Goal: Task Accomplishment & Management: Use online tool/utility

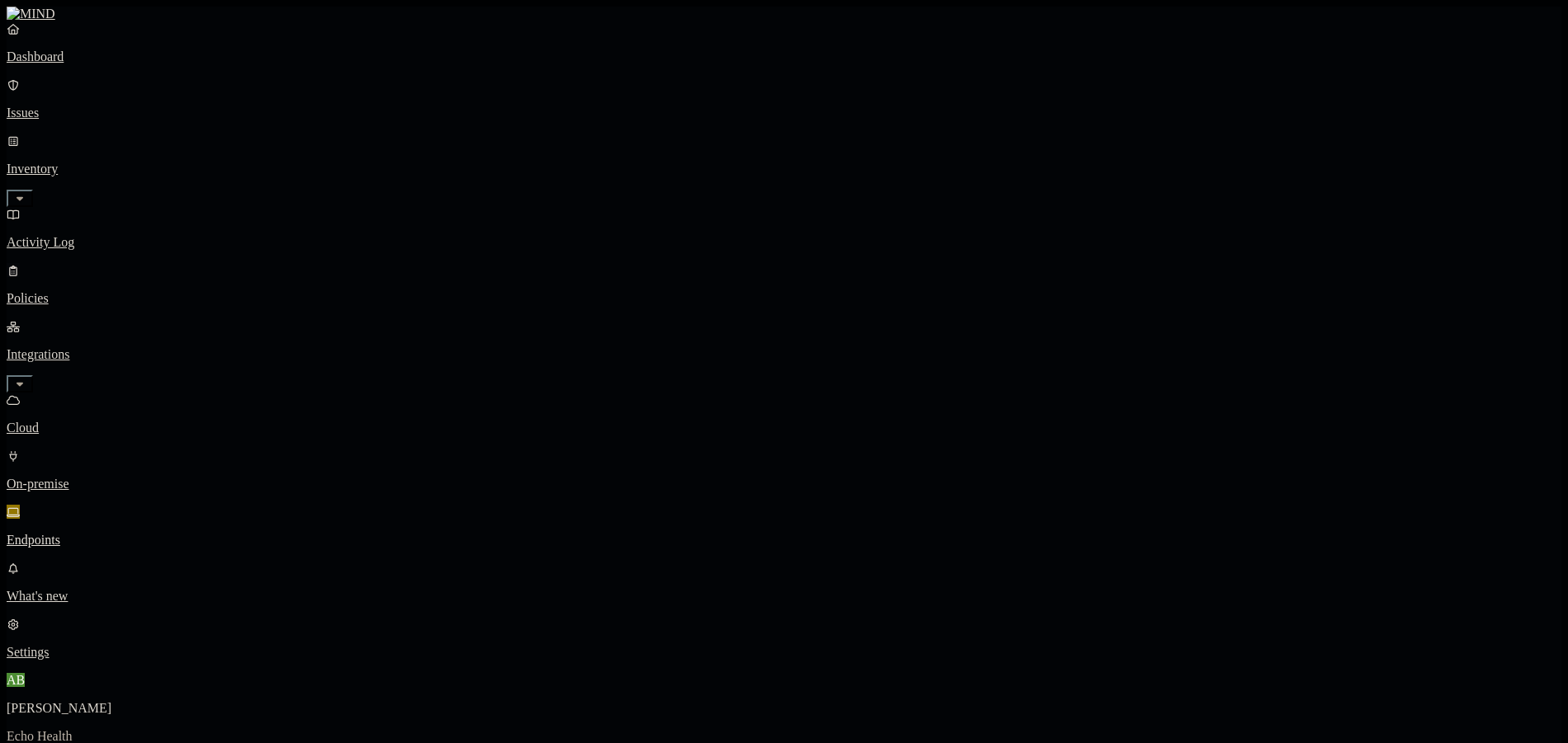
click at [108, 263] on link "Policies" at bounding box center [784, 284] width 1555 height 42
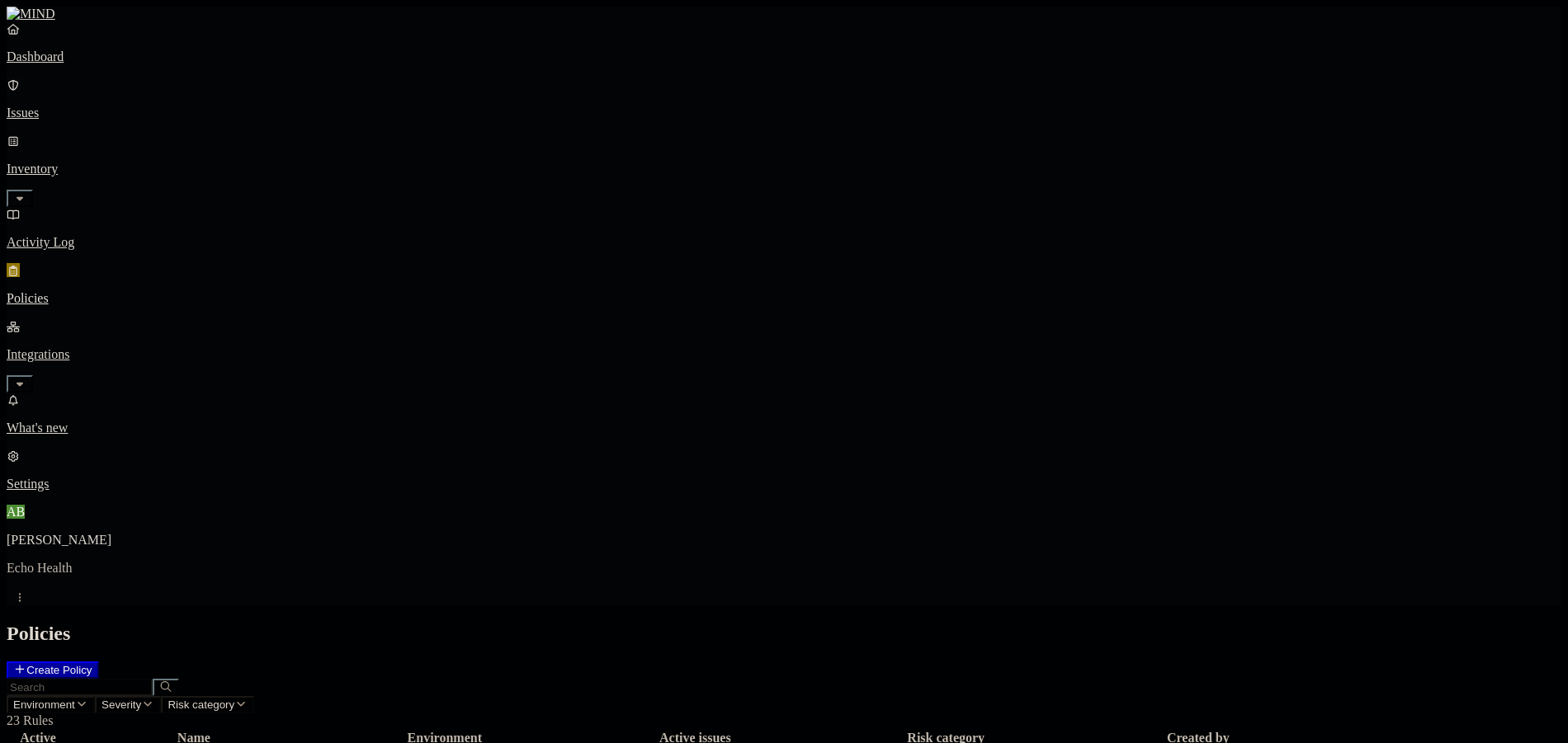
click at [34, 103] on link "Issues" at bounding box center [784, 98] width 1555 height 42
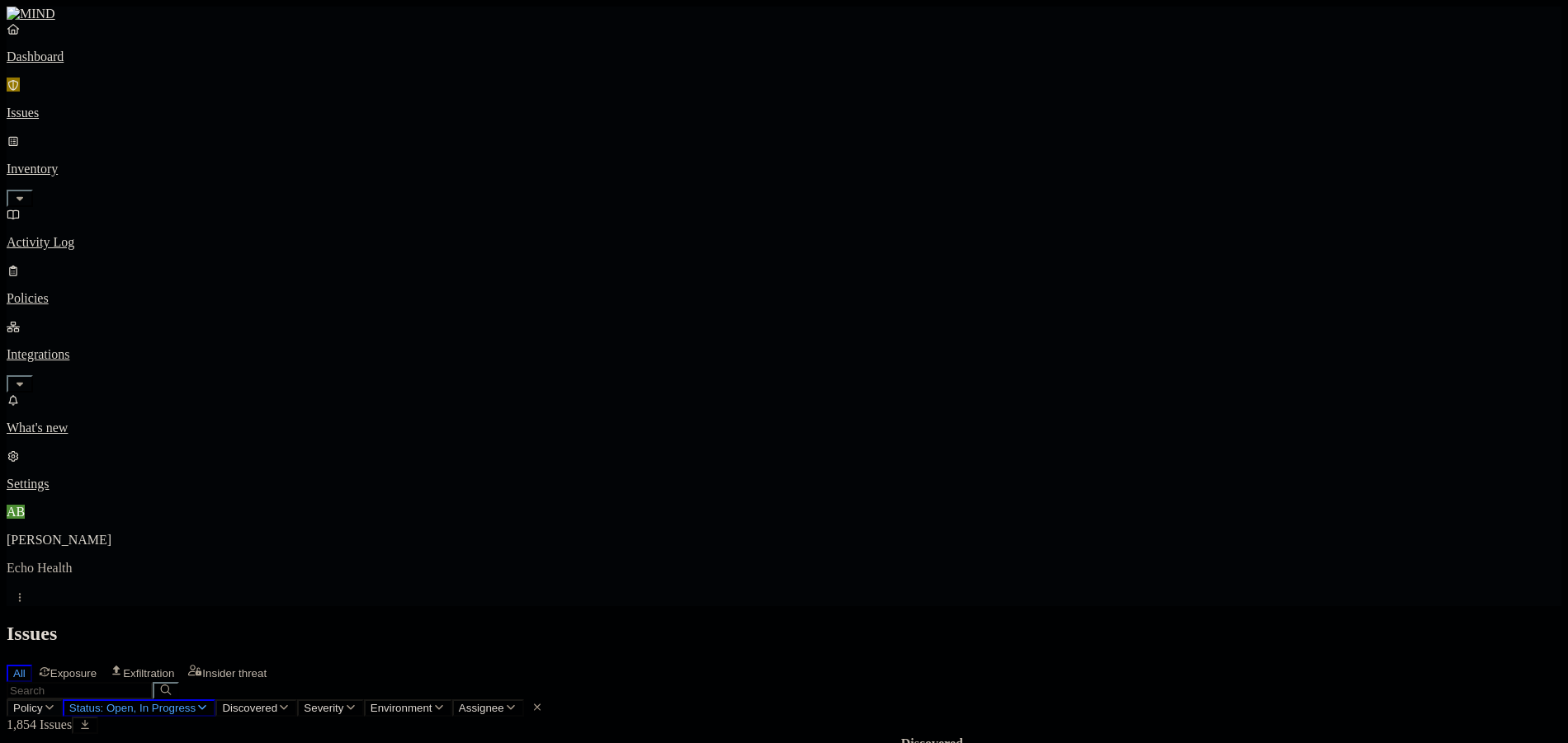
click at [43, 702] on span "Policy" at bounding box center [28, 707] width 30 height 13
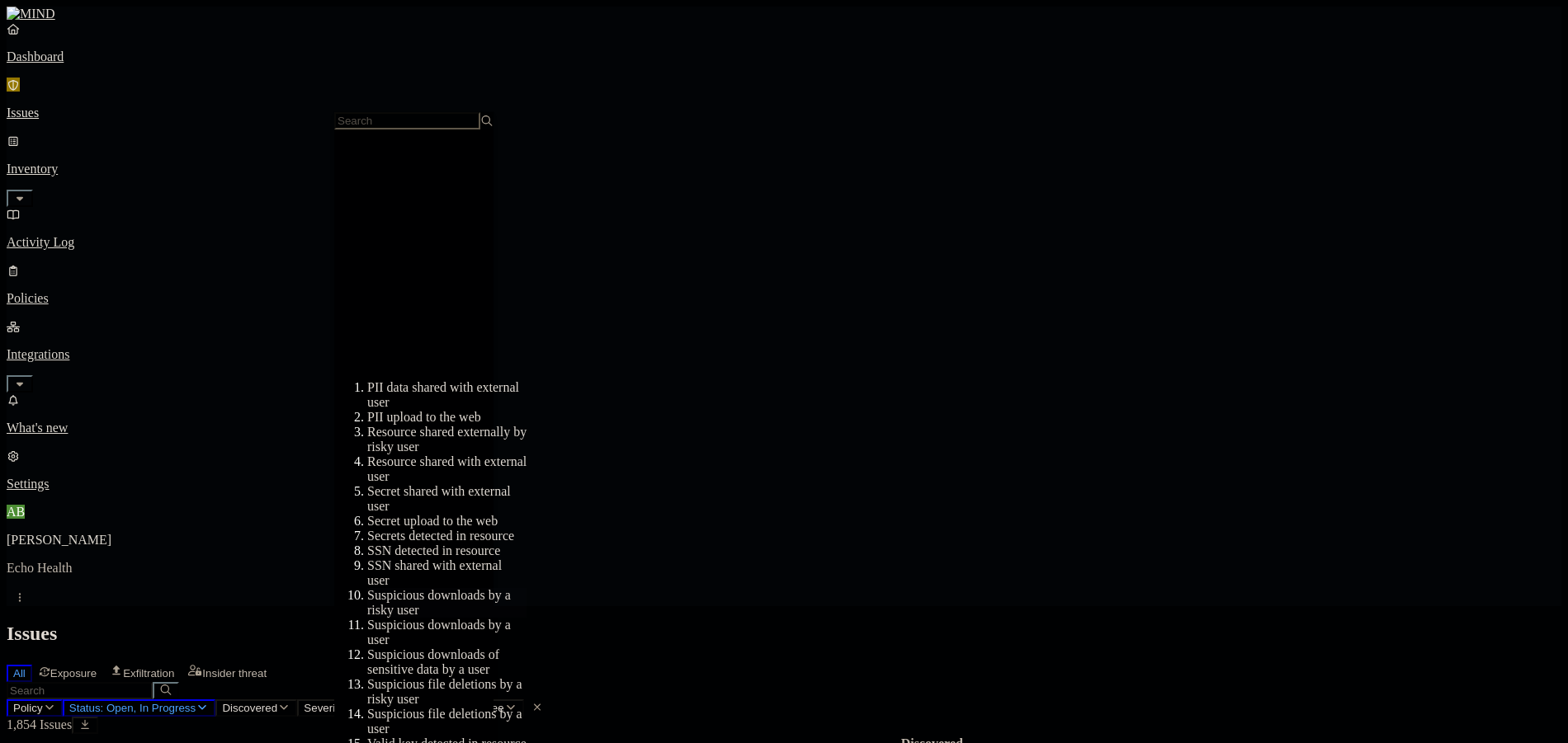
scroll to position [353, 0]
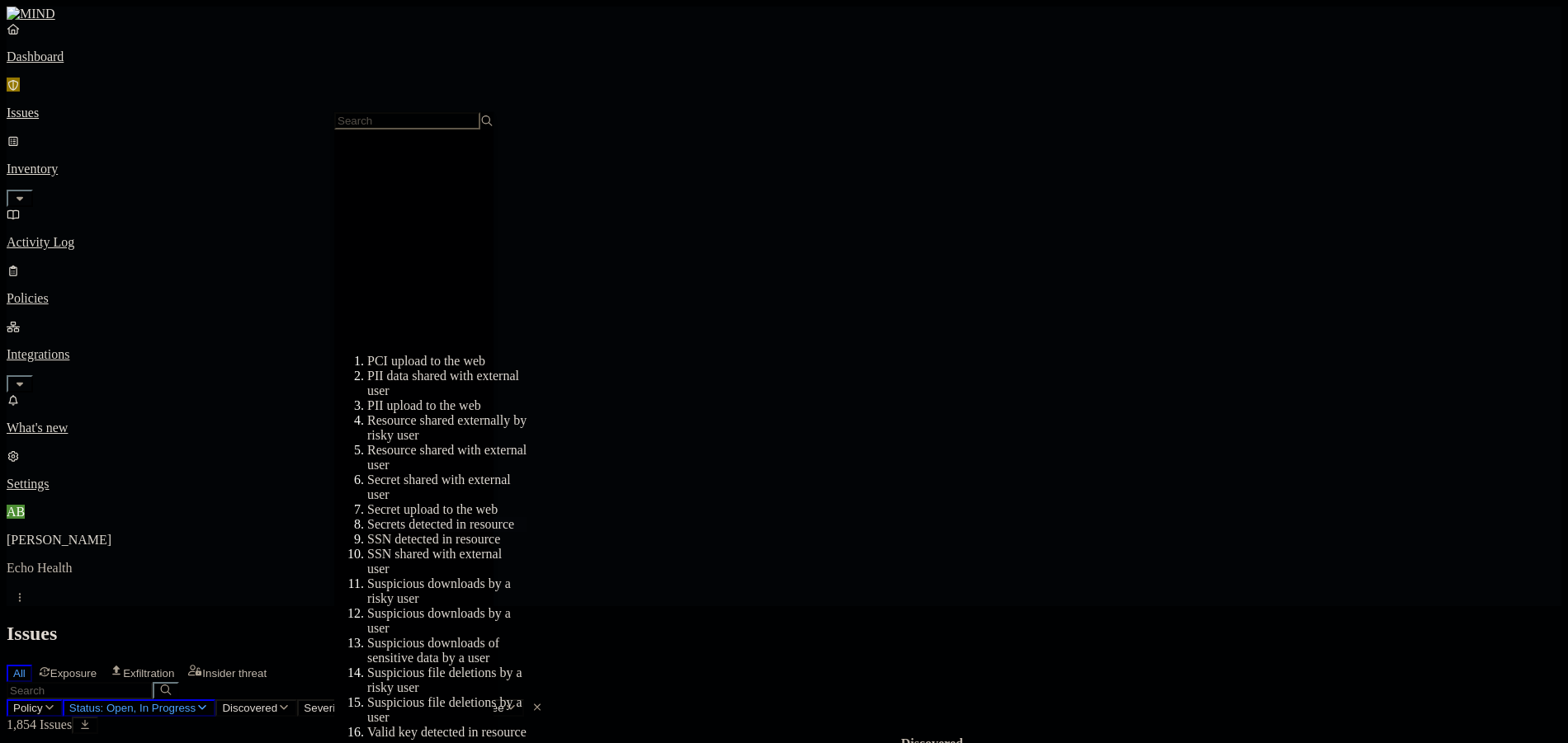
click at [411, 517] on div "Secrets detected in resource" at bounding box center [446, 524] width 159 height 15
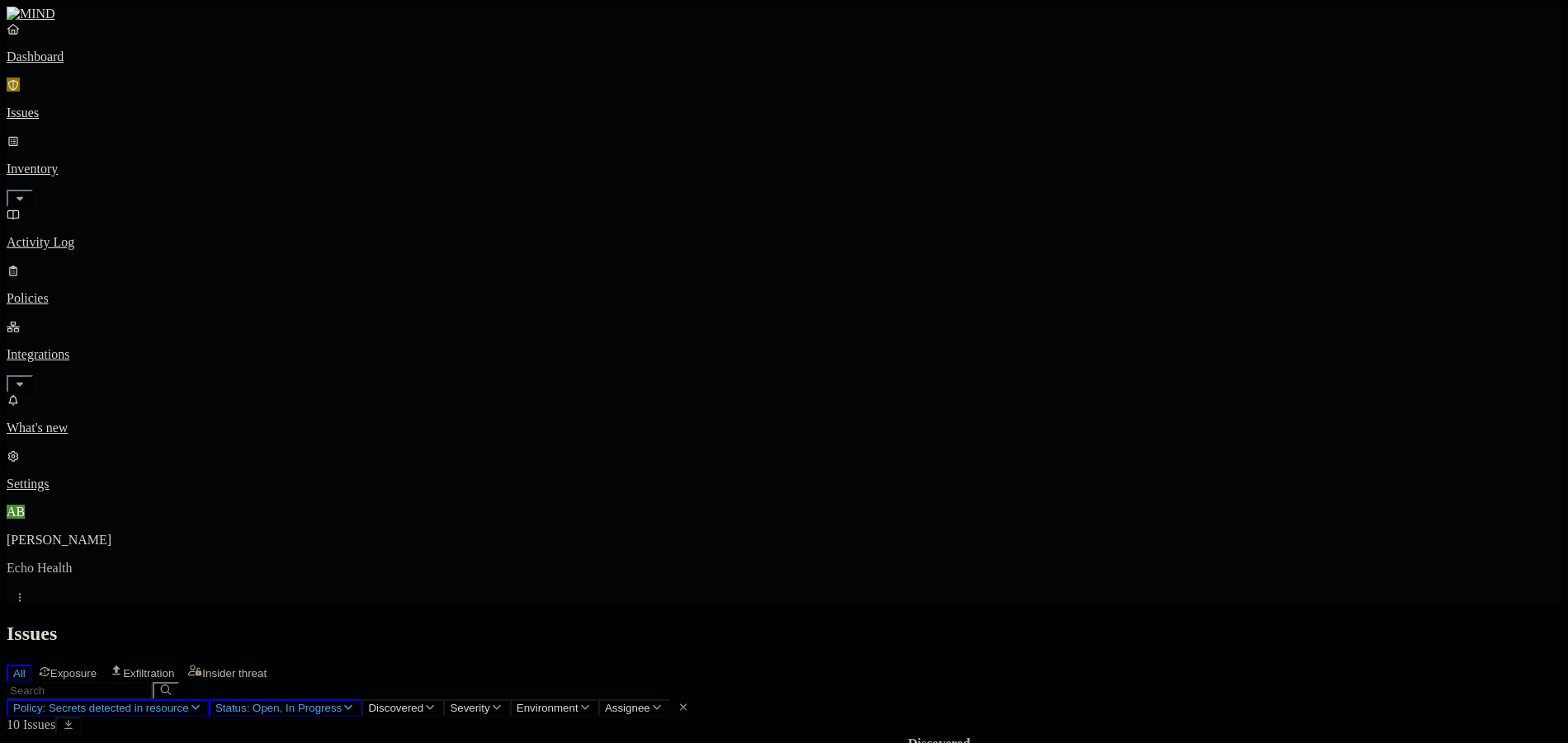
click at [31, 742] on button "Select all" at bounding box center [24, 756] width 13 height 5
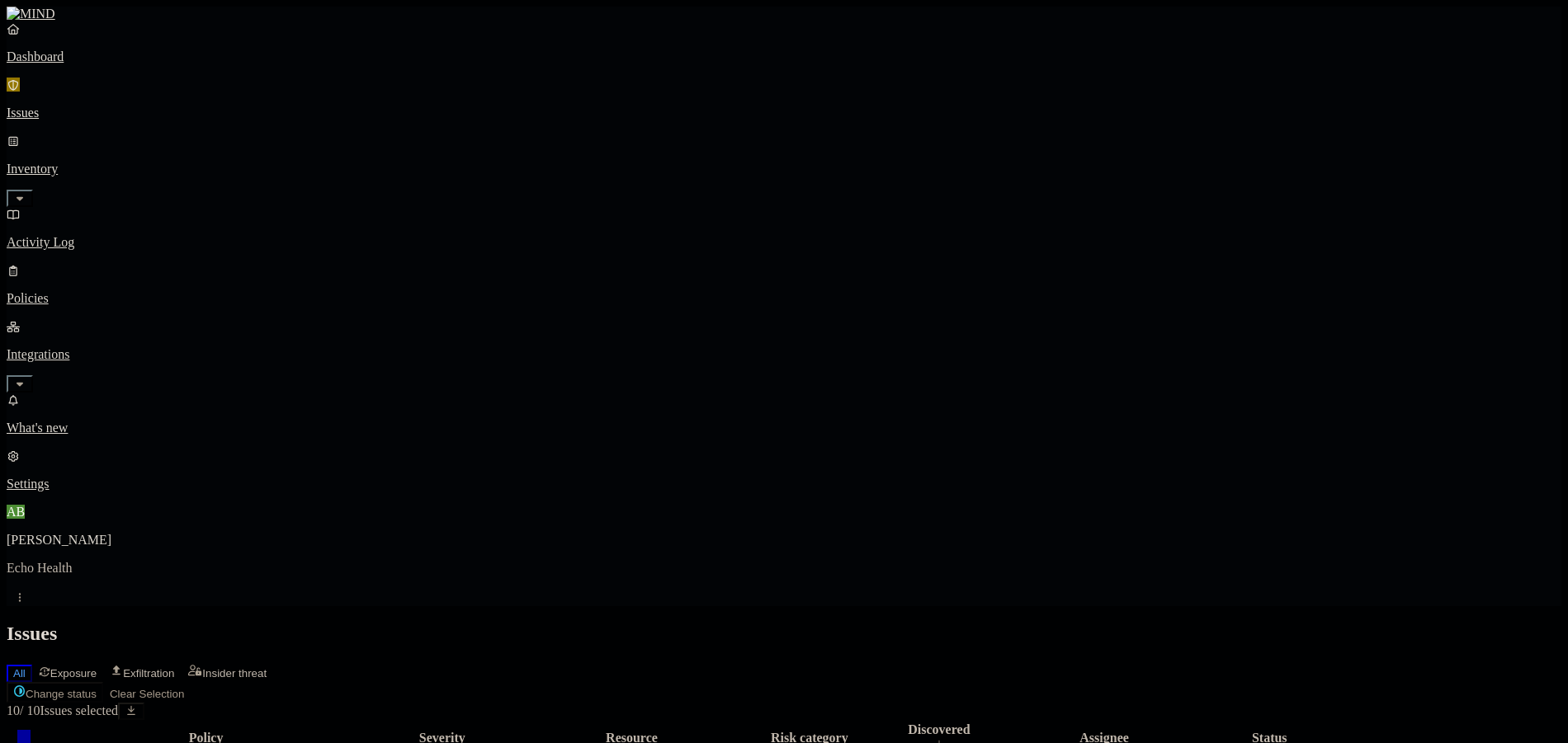
drag, startPoint x: 226, startPoint y: 461, endPoint x: 258, endPoint y: 494, distance: 46.0
click at [271, 100] on html "Dashboard Issues Inventory Activity Log Policies Integrations What's new 4 Sett…" at bounding box center [784, 615] width 1568 height 1229
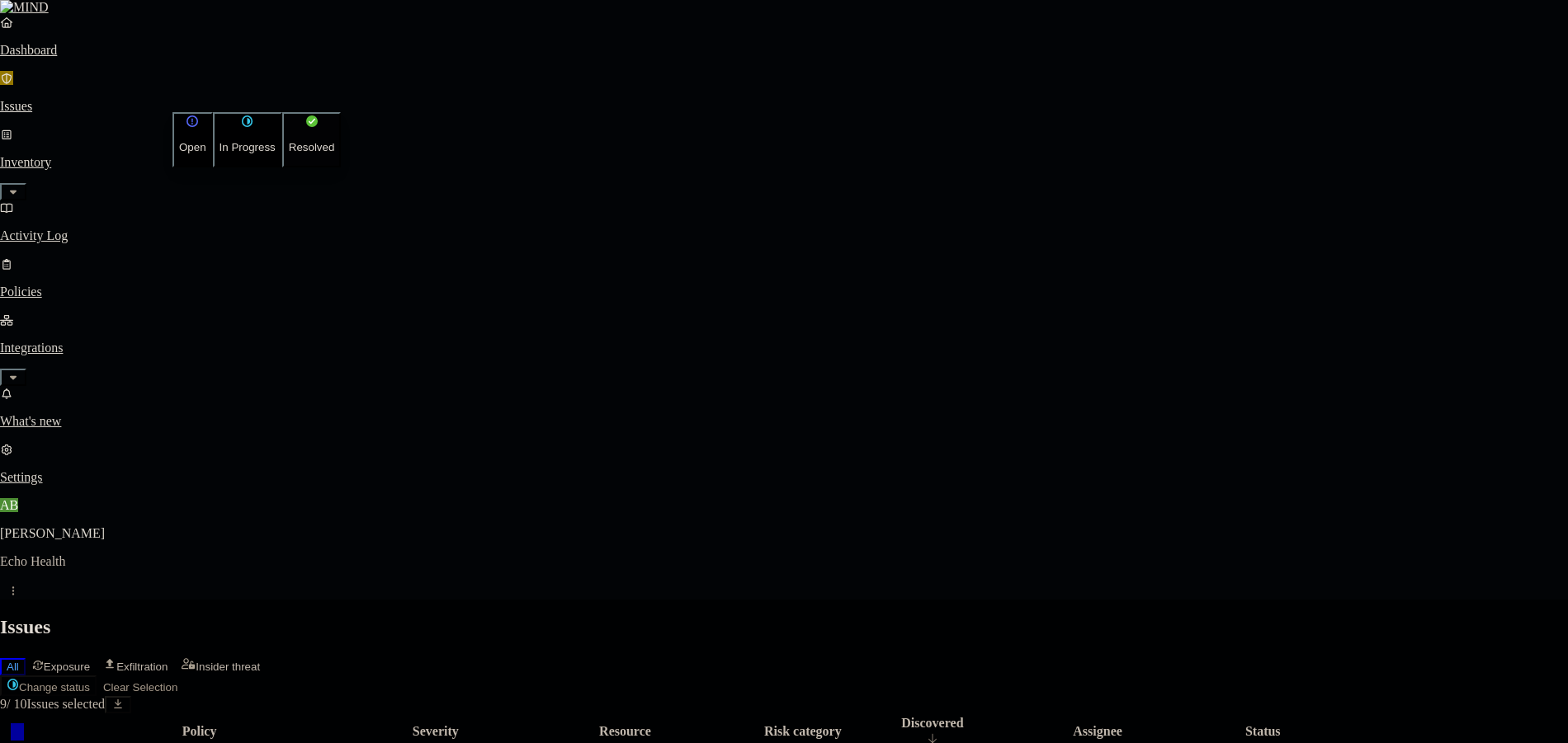
click at [290, 167] on button "Resolved" at bounding box center [311, 140] width 59 height 55
select select "False Positive"
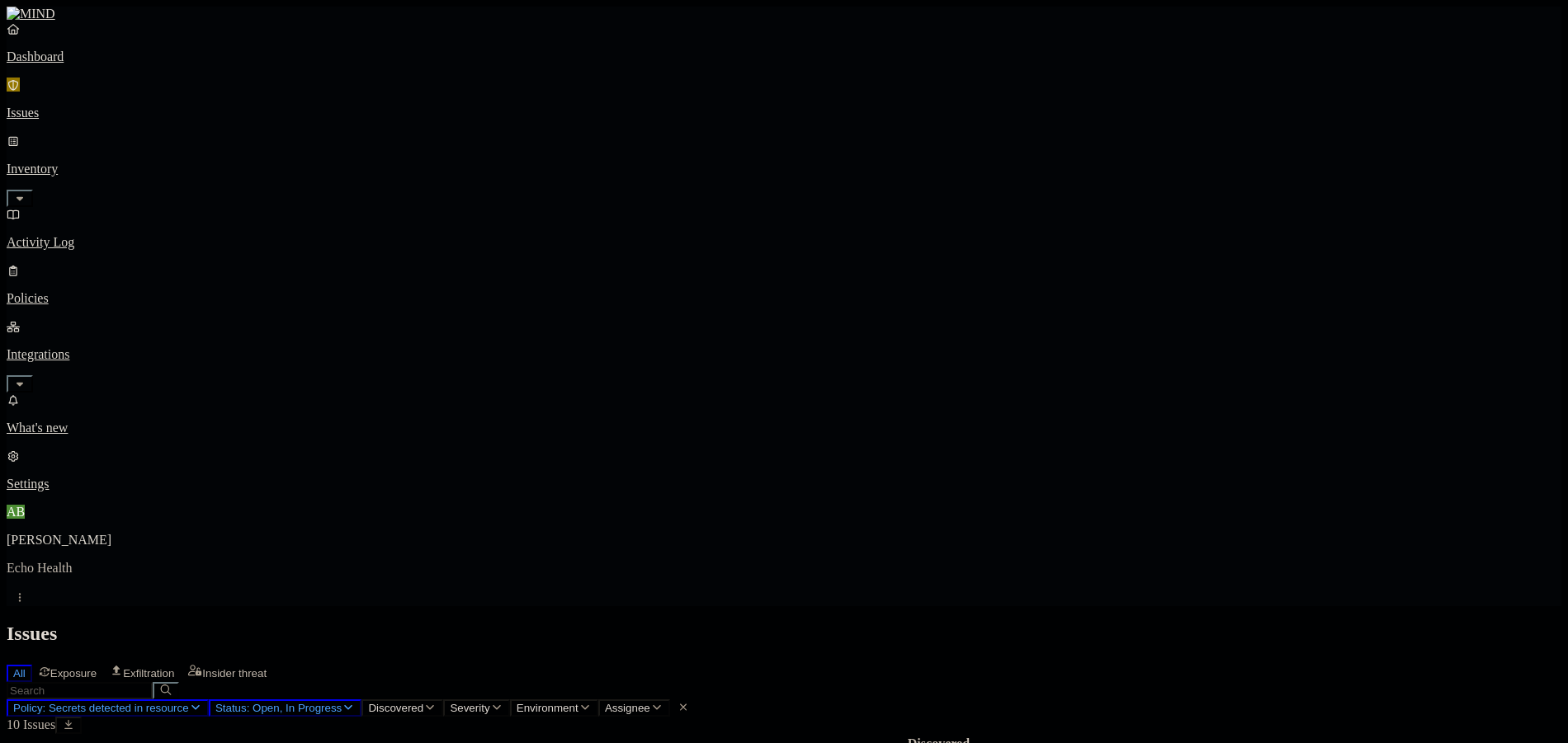
click at [418, 682] on div "Policy: Secrets detected in resource Status: Open, In Progress Discovered Sever…" at bounding box center [784, 748] width 1555 height 133
click at [189, 702] on span "Policy: Secrets detected in resource" at bounding box center [101, 707] width 176 height 13
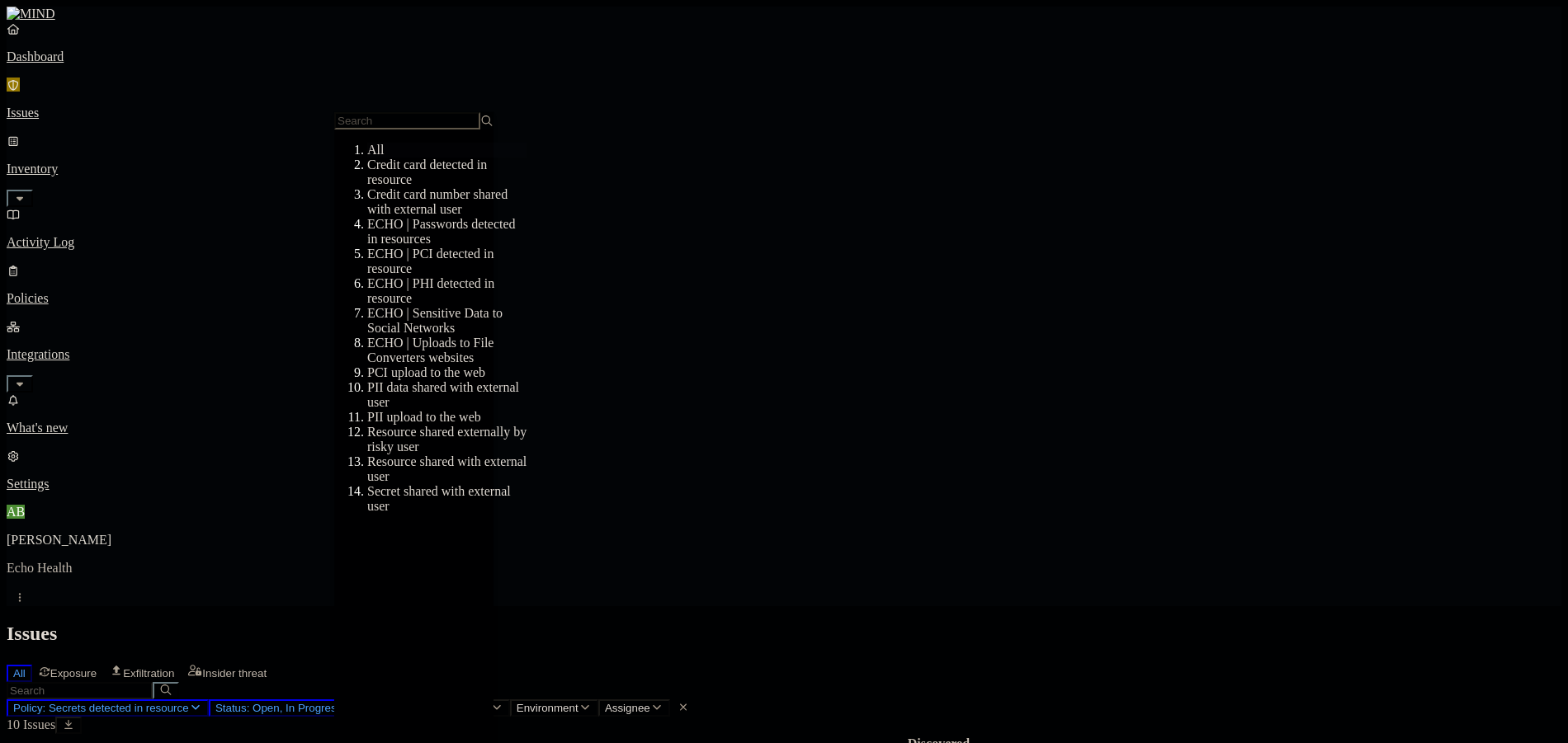
click at [389, 157] on div "All" at bounding box center [446, 149] width 159 height 15
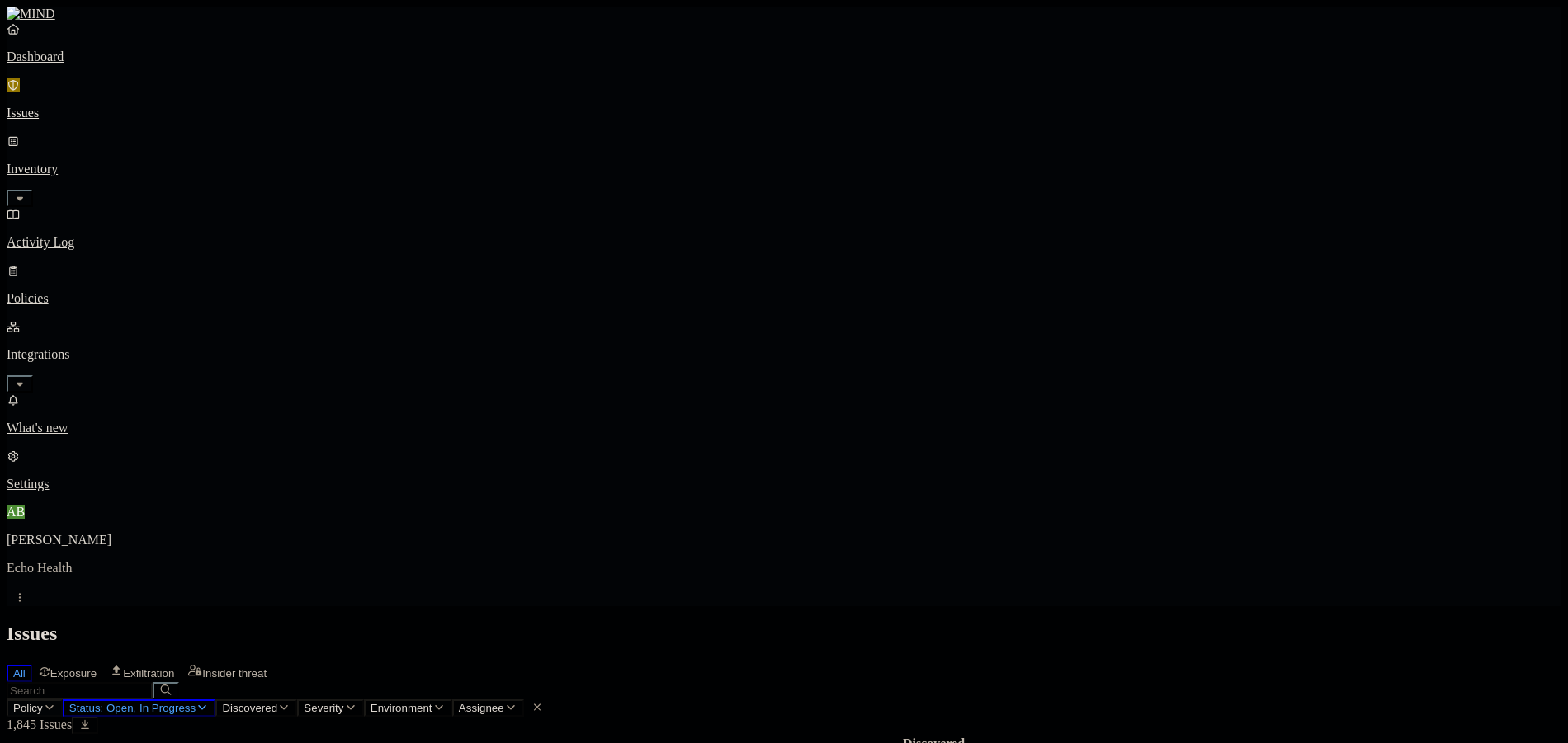
click at [56, 702] on icon "button" at bounding box center [48, 706] width 13 height 11
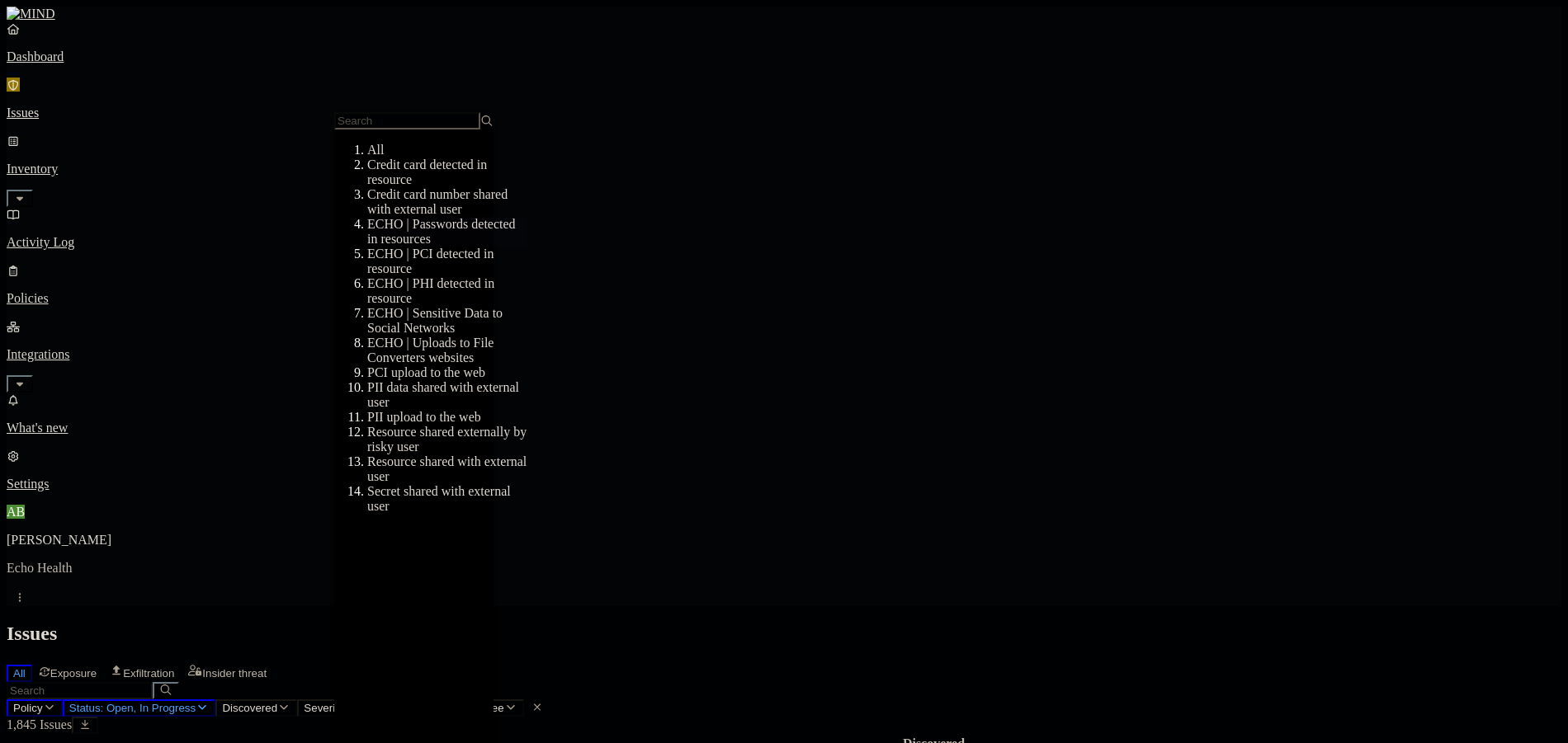
click at [439, 240] on div "ECHO | Passwords detected in resources" at bounding box center [446, 232] width 159 height 30
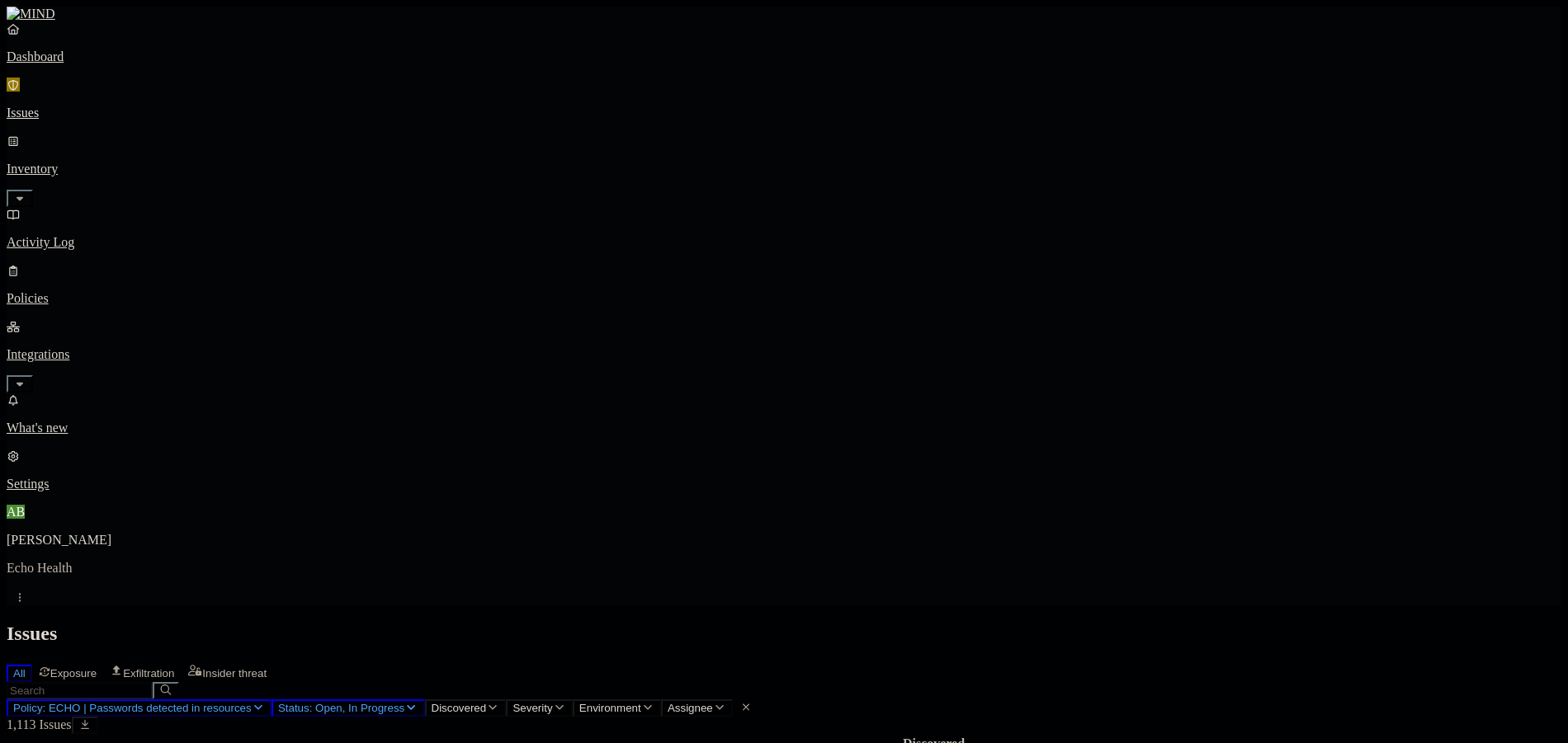
click at [31, 742] on button "Select all" at bounding box center [24, 756] width 13 height 5
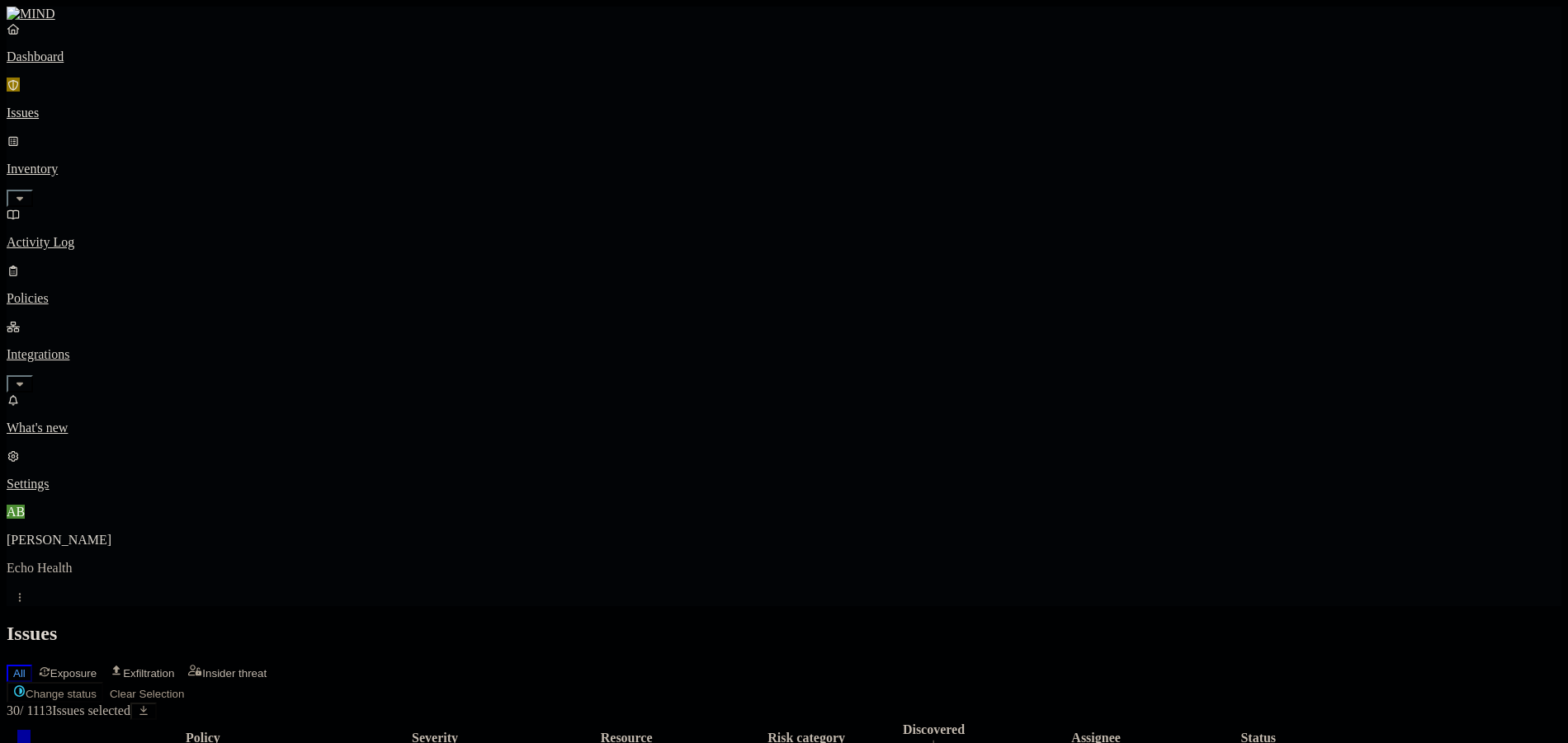
scroll to position [450, 0]
click at [40, 721] on th at bounding box center [24, 738] width 32 height 34
click at [31, 740] on button "Select all" at bounding box center [24, 742] width 13 height 5
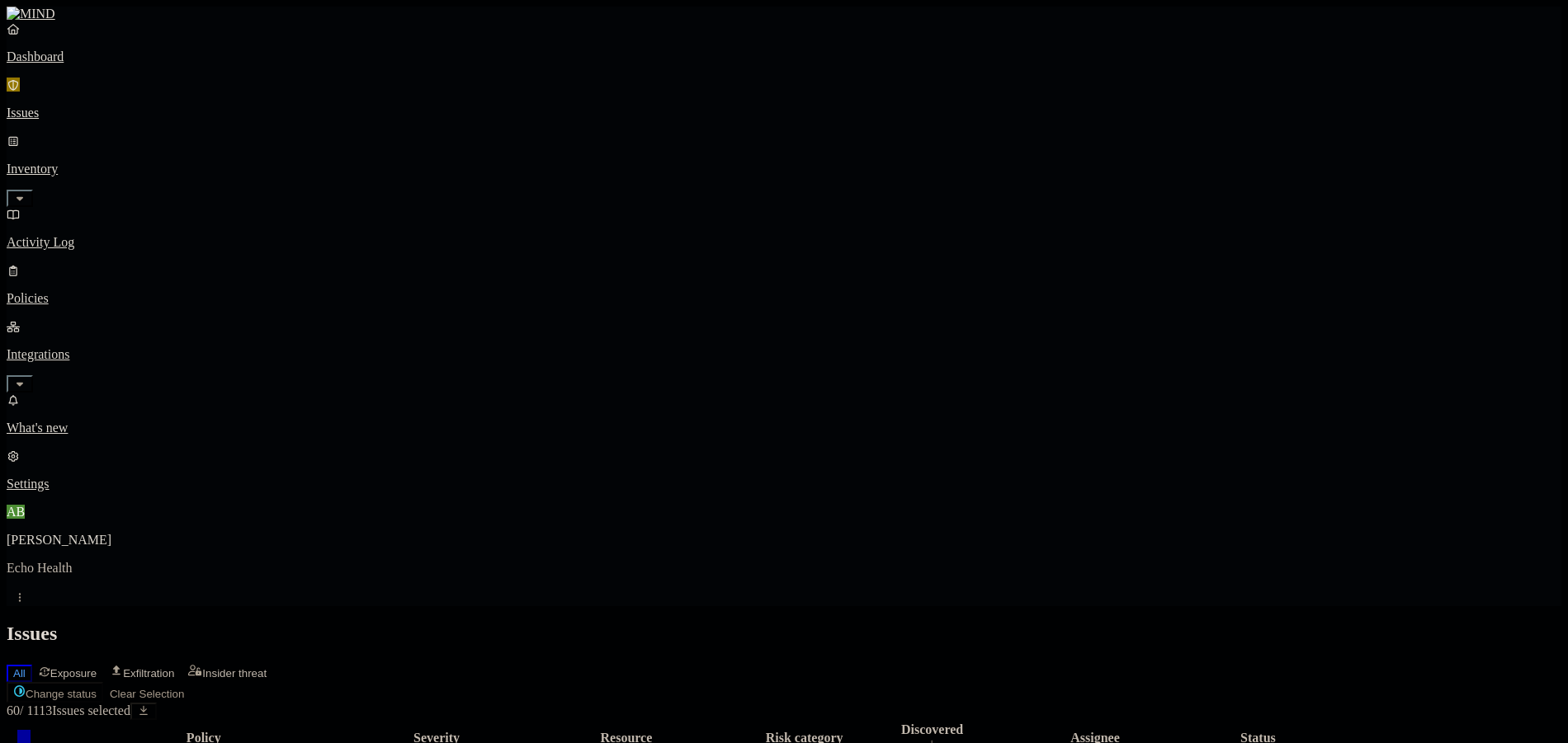
scroll to position [450, 0]
click at [31, 740] on button "Select all" at bounding box center [24, 742] width 13 height 5
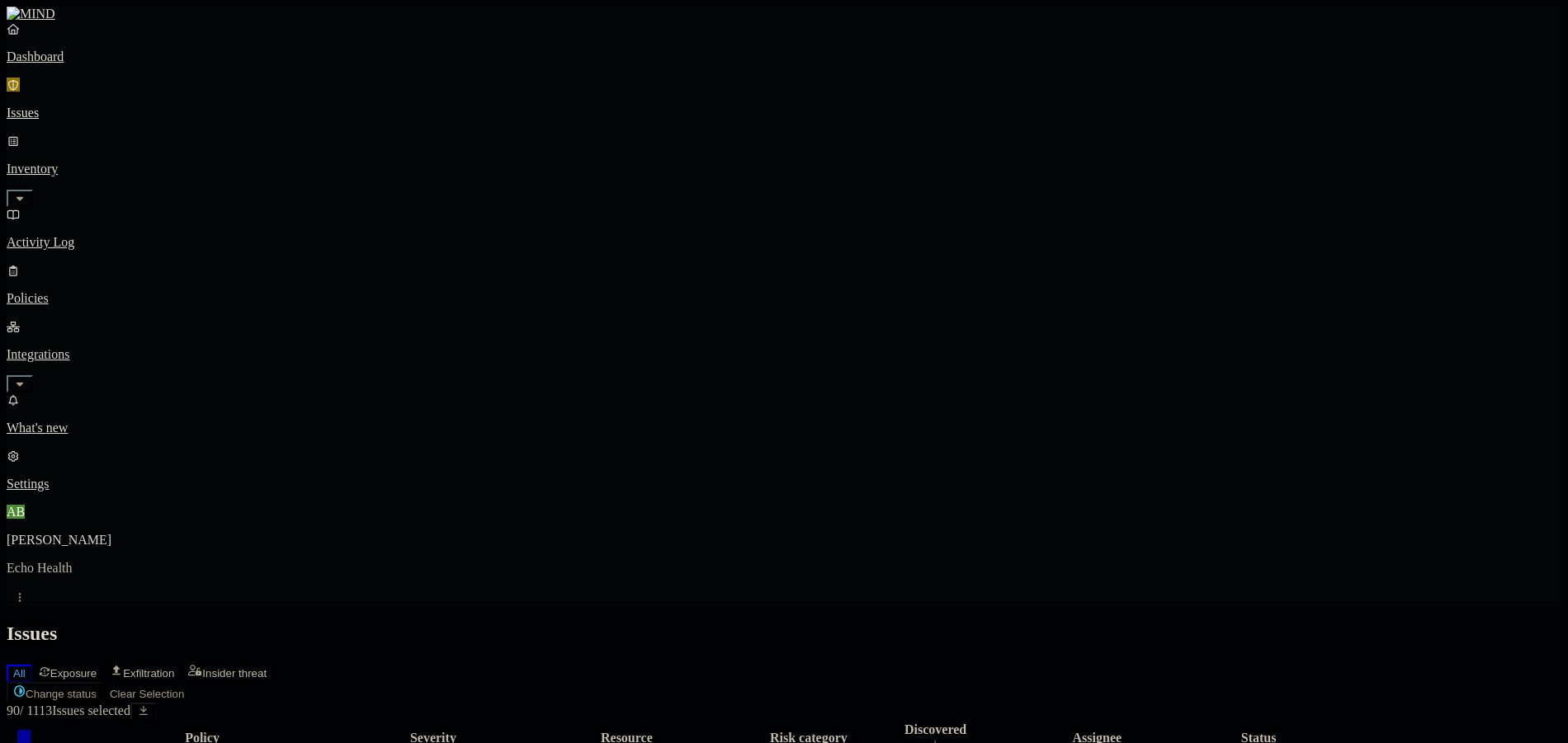
click at [31, 740] on button "Select all" at bounding box center [24, 742] width 13 height 5
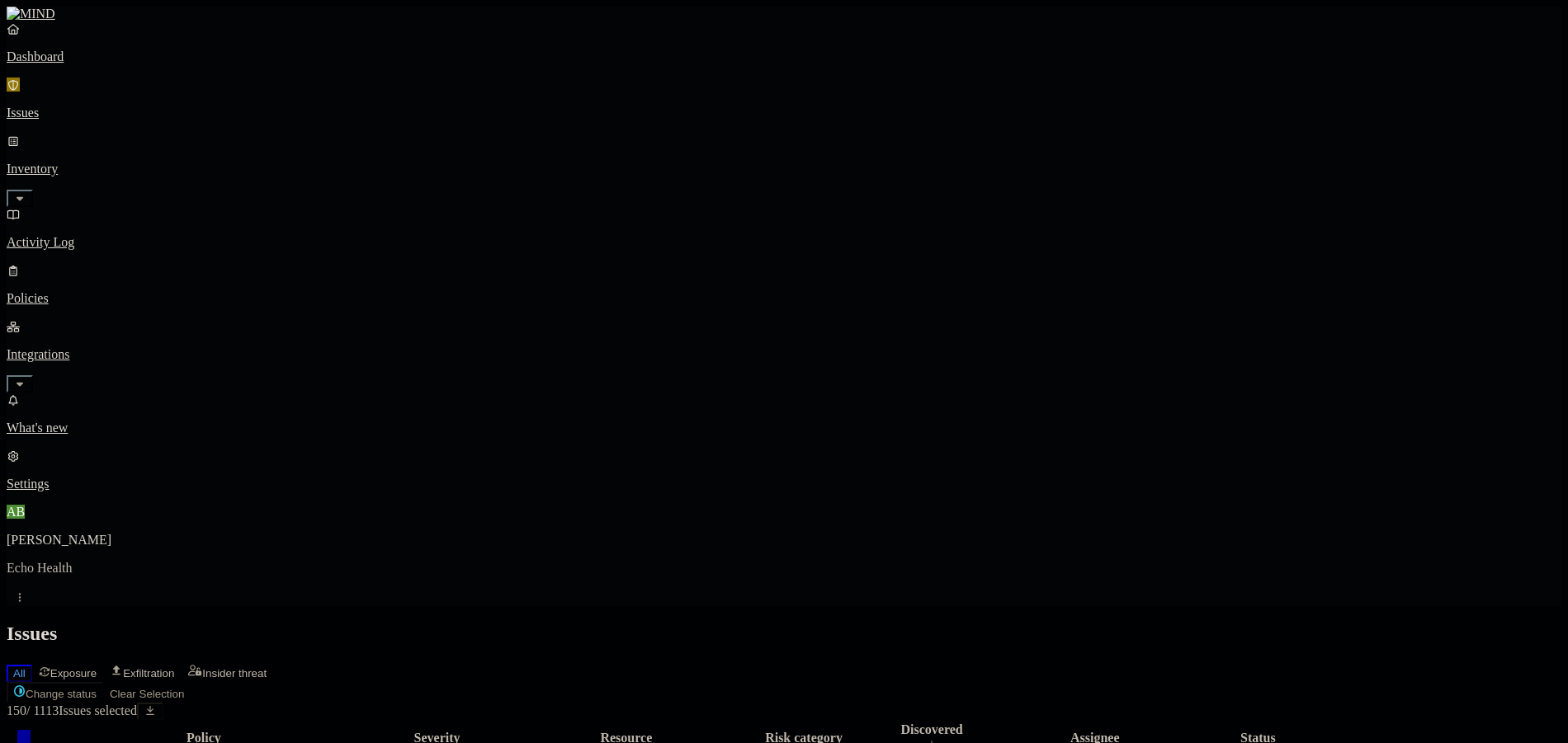
click at [31, 740] on button "Select all" at bounding box center [24, 742] width 13 height 5
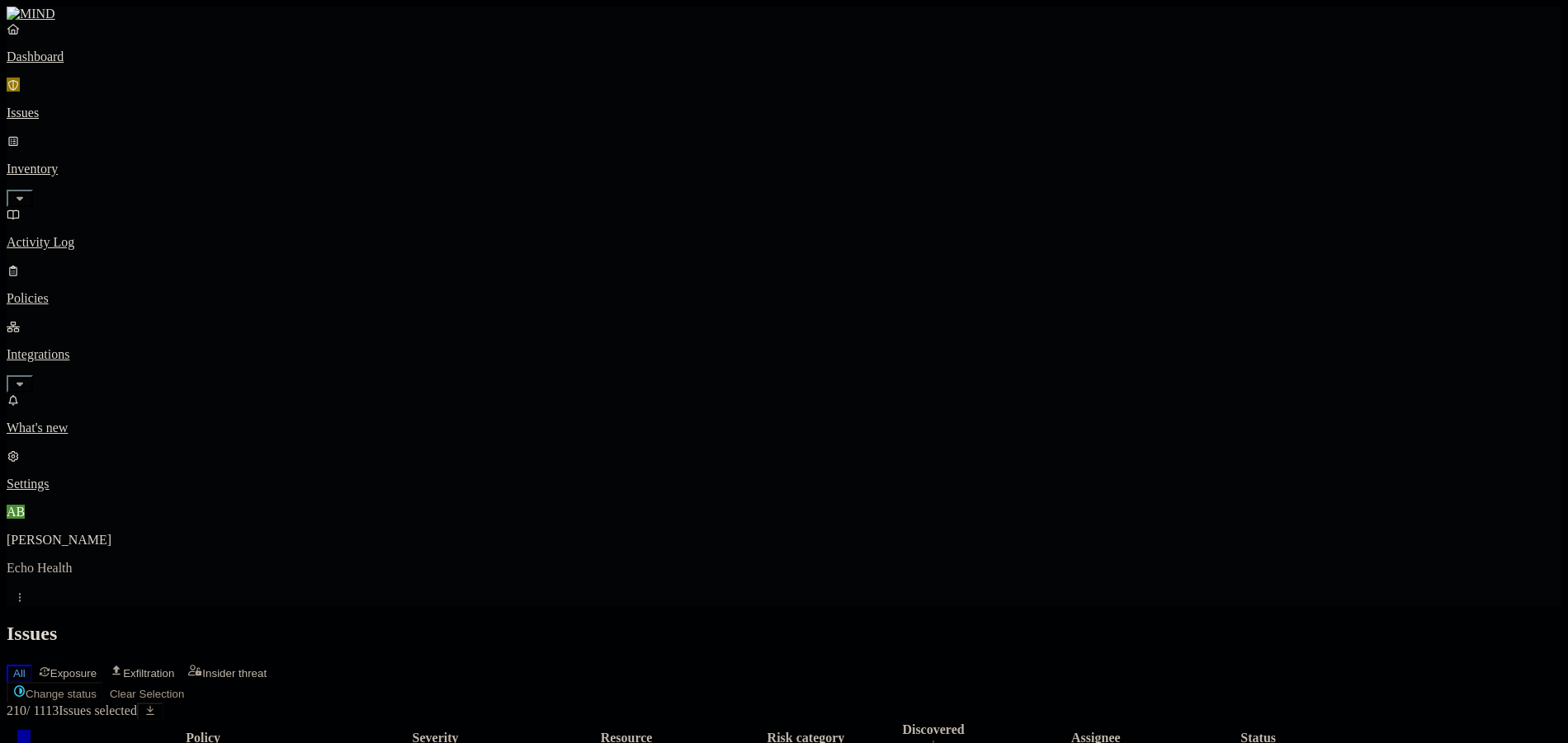
click at [31, 740] on button "Select all" at bounding box center [24, 742] width 13 height 5
click at [40, 721] on th at bounding box center [24, 738] width 32 height 34
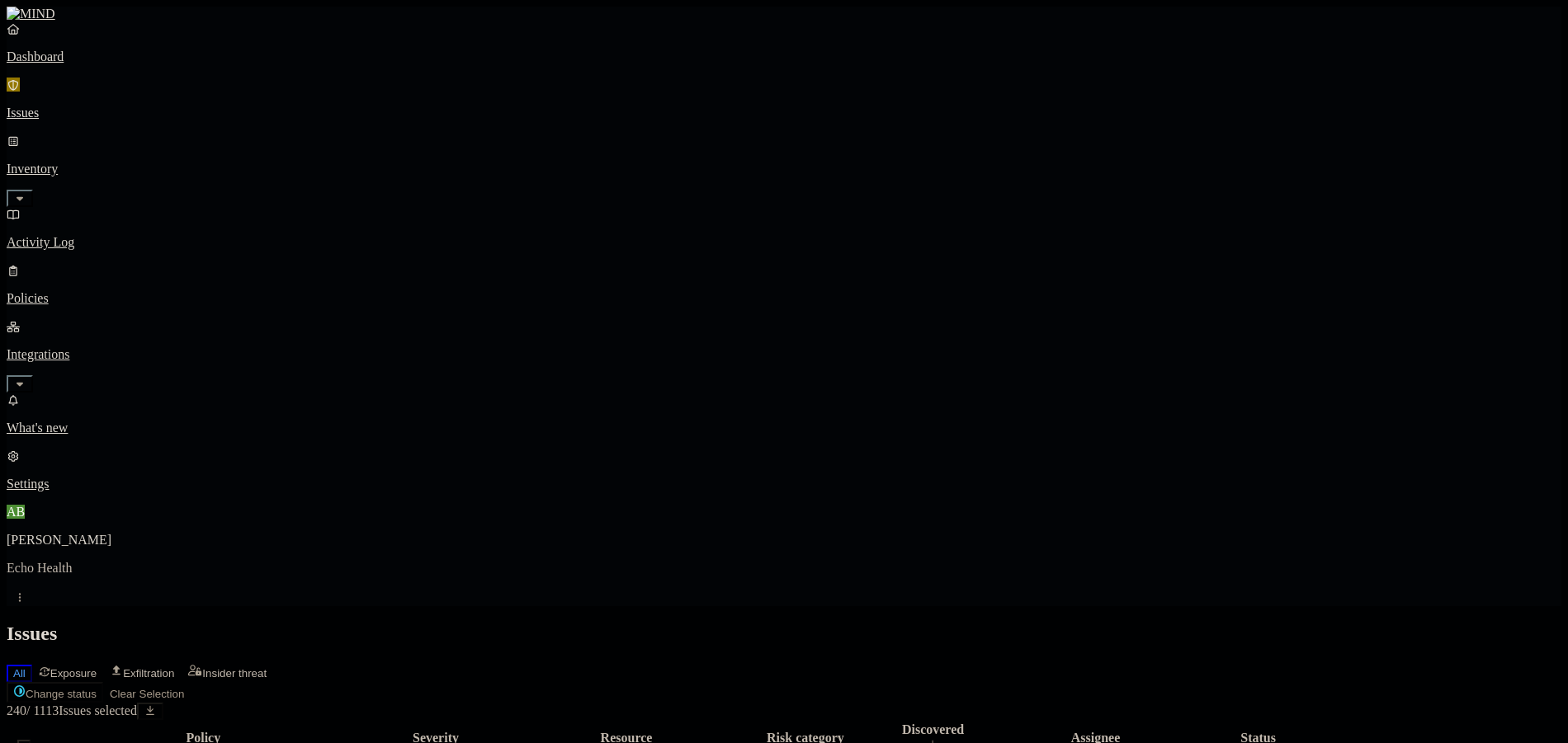
click at [40, 721] on th at bounding box center [24, 738] width 32 height 34
click at [31, 740] on button "Select all" at bounding box center [24, 742] width 13 height 5
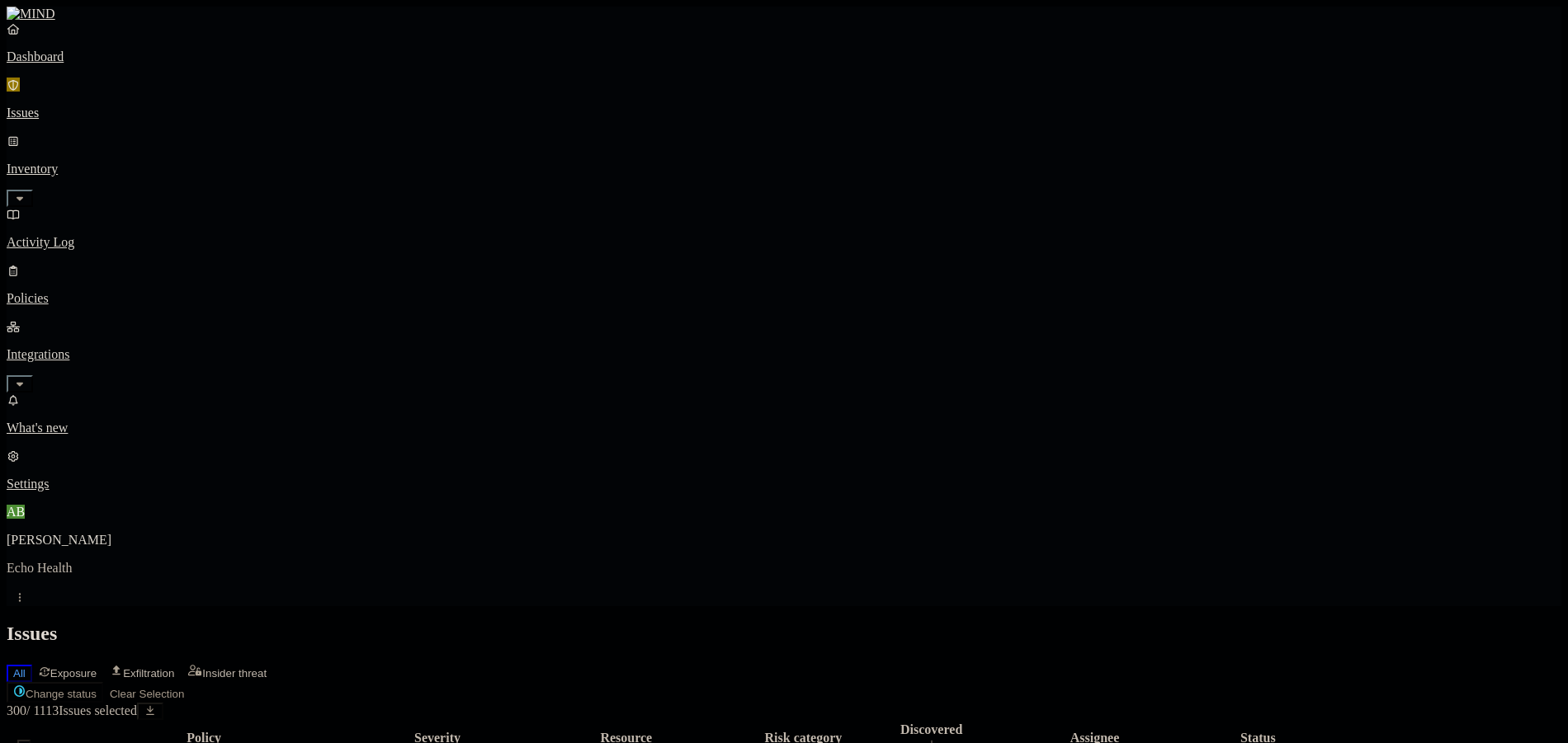
click at [31, 740] on button "Select all" at bounding box center [24, 742] width 13 height 5
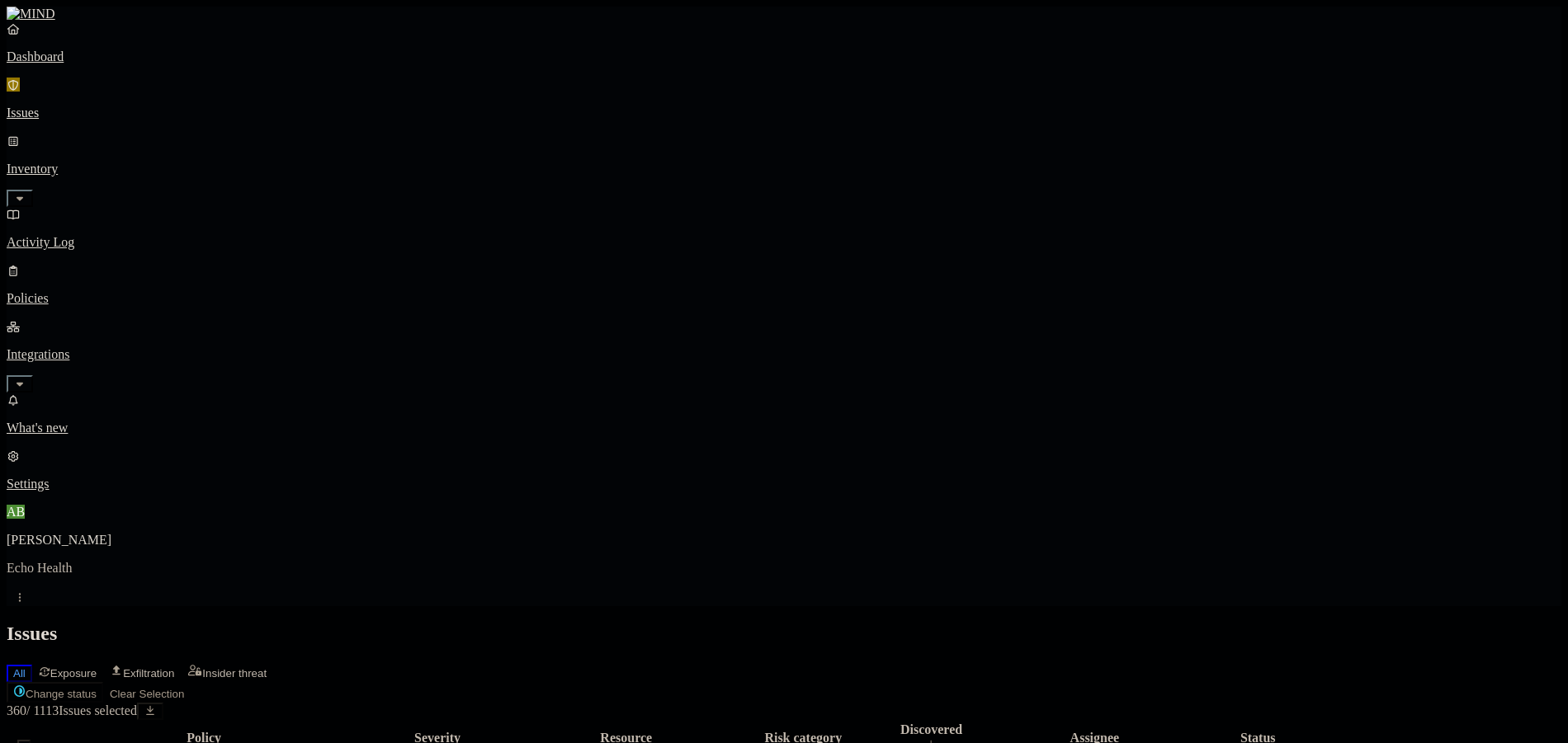
click at [31, 740] on button "Select all" at bounding box center [24, 742] width 13 height 5
click at [40, 721] on th at bounding box center [24, 738] width 32 height 34
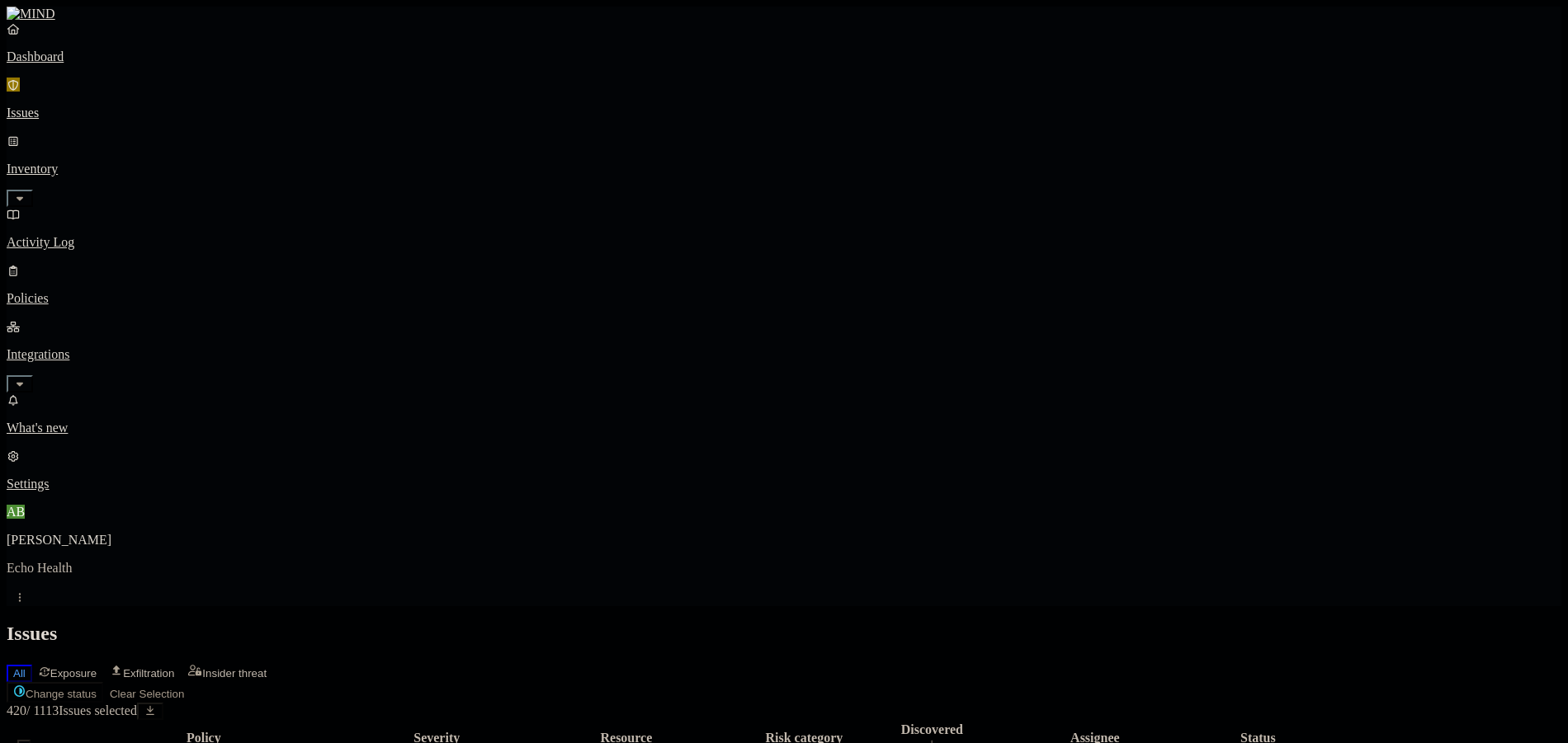
click at [31, 740] on button "Select all" at bounding box center [24, 742] width 13 height 5
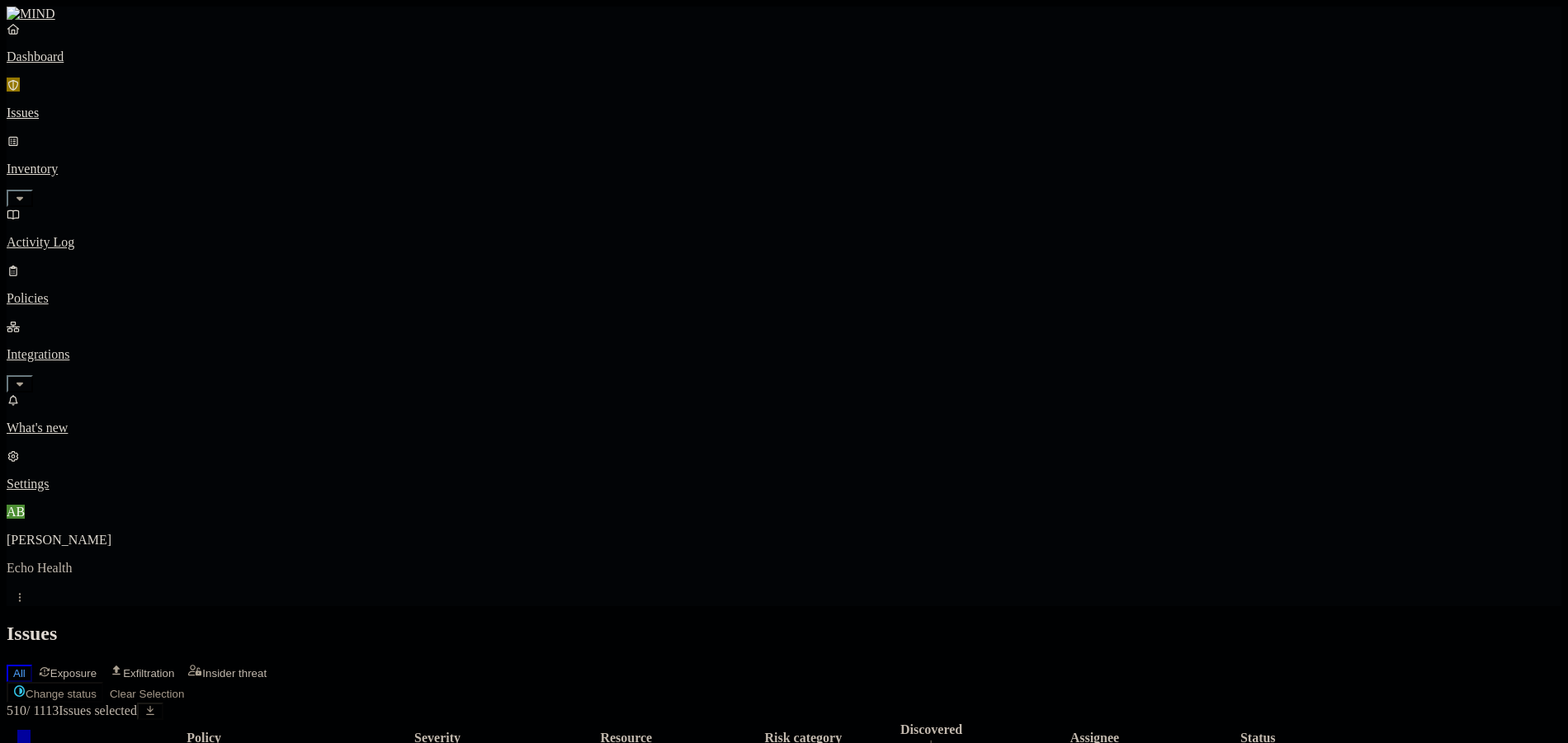
click at [31, 740] on button "Select all" at bounding box center [24, 742] width 13 height 5
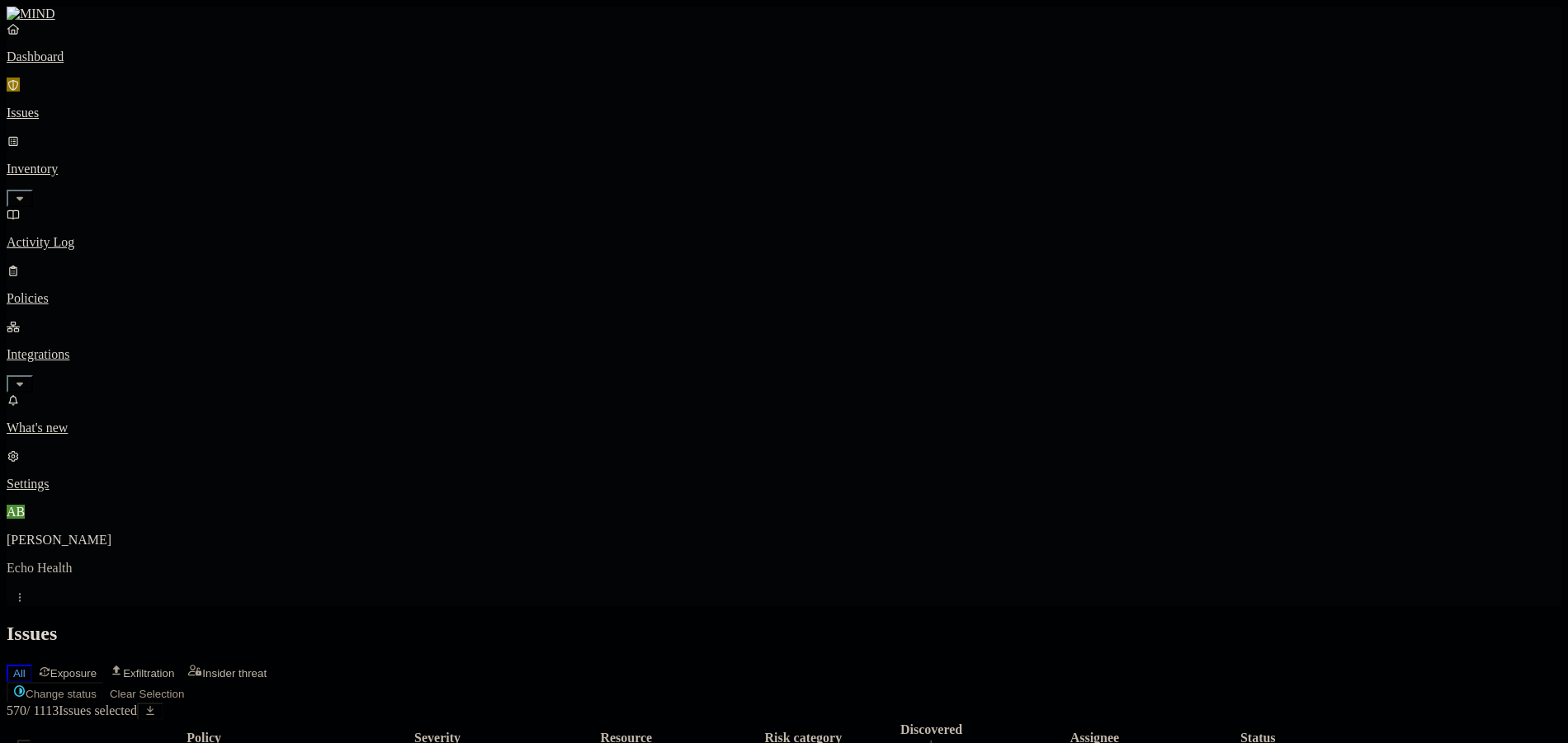
click at [31, 740] on button "Select all" at bounding box center [24, 742] width 13 height 5
click at [40, 721] on th at bounding box center [24, 738] width 32 height 34
click at [31, 740] on button "Select all" at bounding box center [24, 742] width 13 height 5
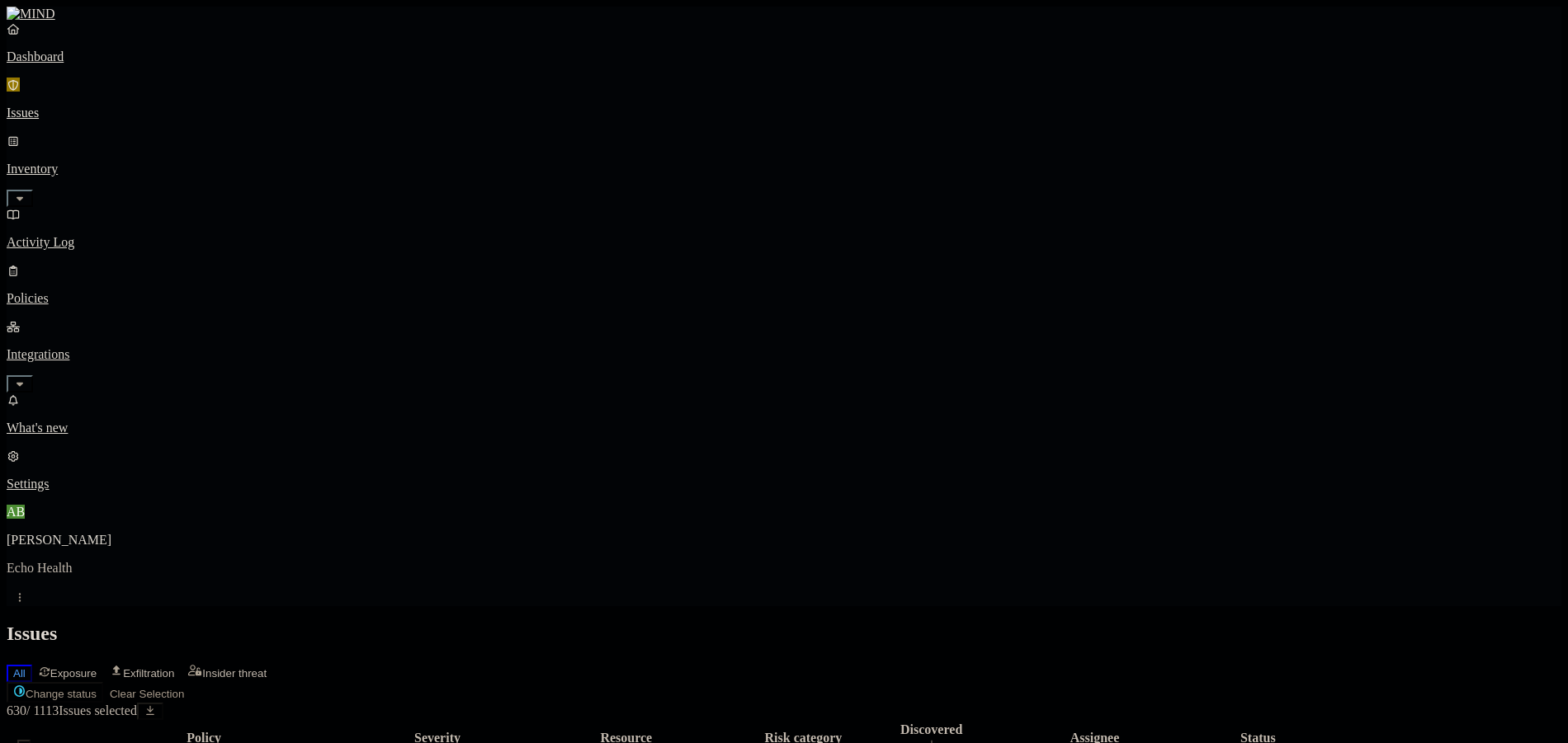
click at [31, 740] on button "Select all" at bounding box center [24, 742] width 13 height 5
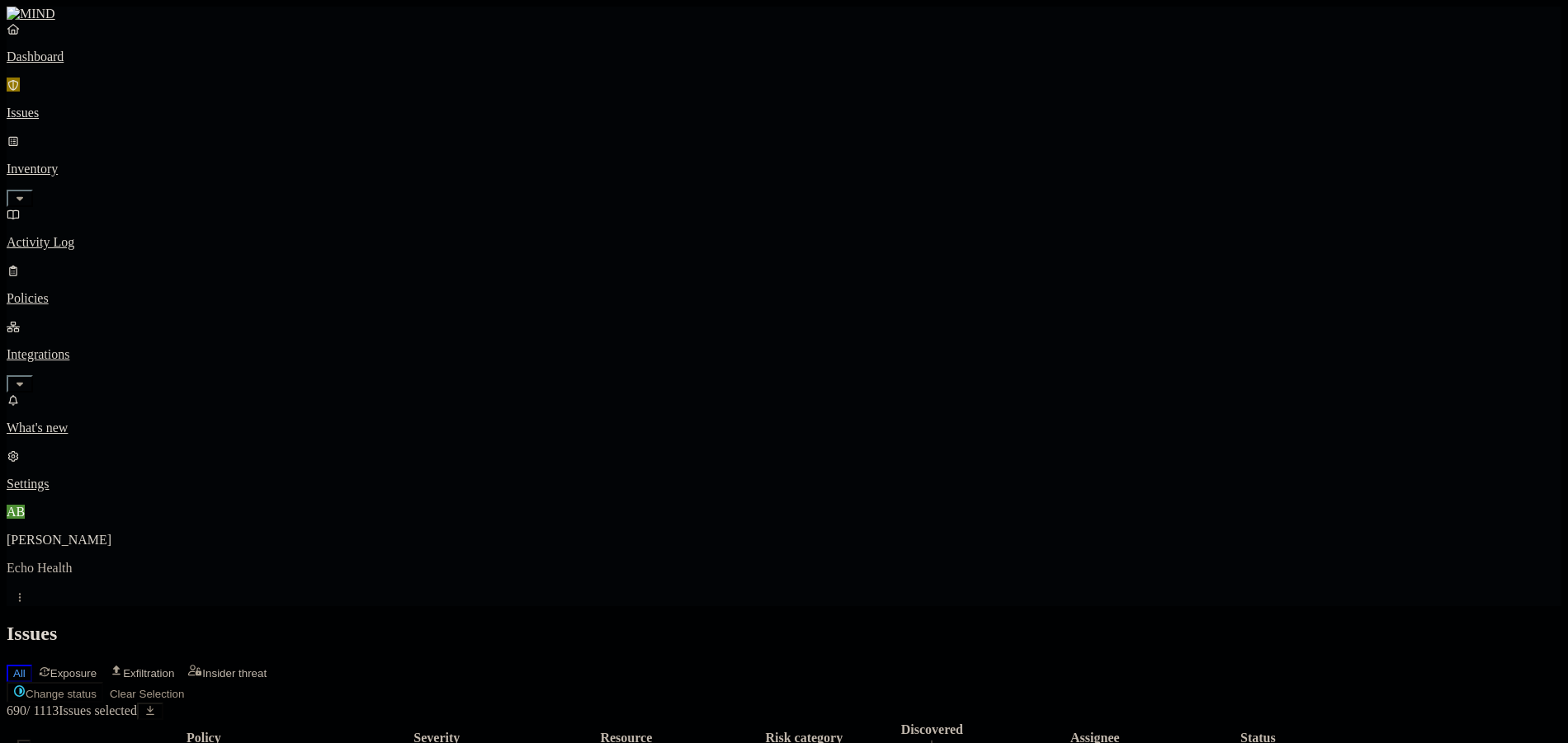
click at [31, 740] on button "Select all" at bounding box center [24, 742] width 13 height 5
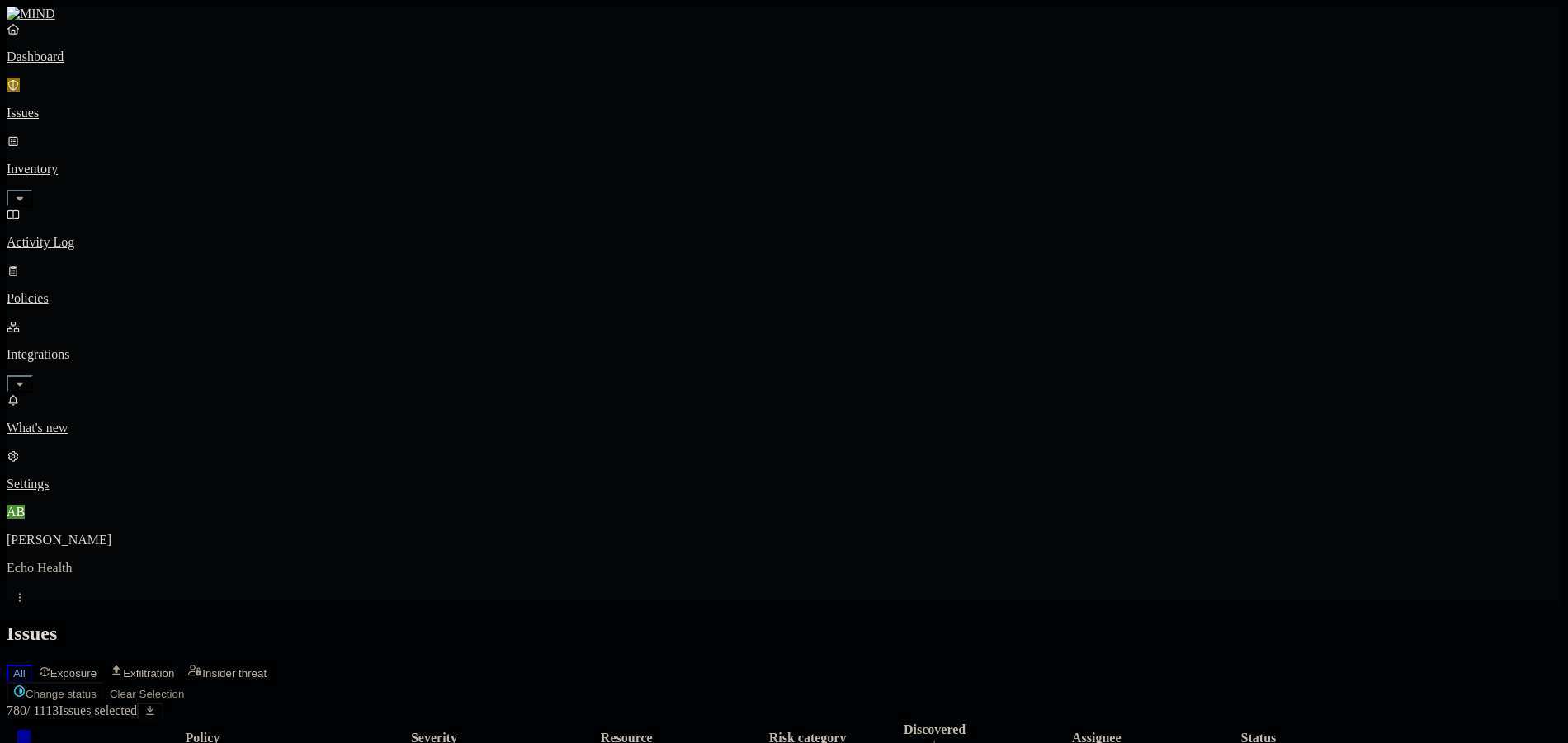
click at [40, 721] on th at bounding box center [24, 738] width 32 height 34
click at [31, 740] on button "Select all" at bounding box center [24, 742] width 13 height 5
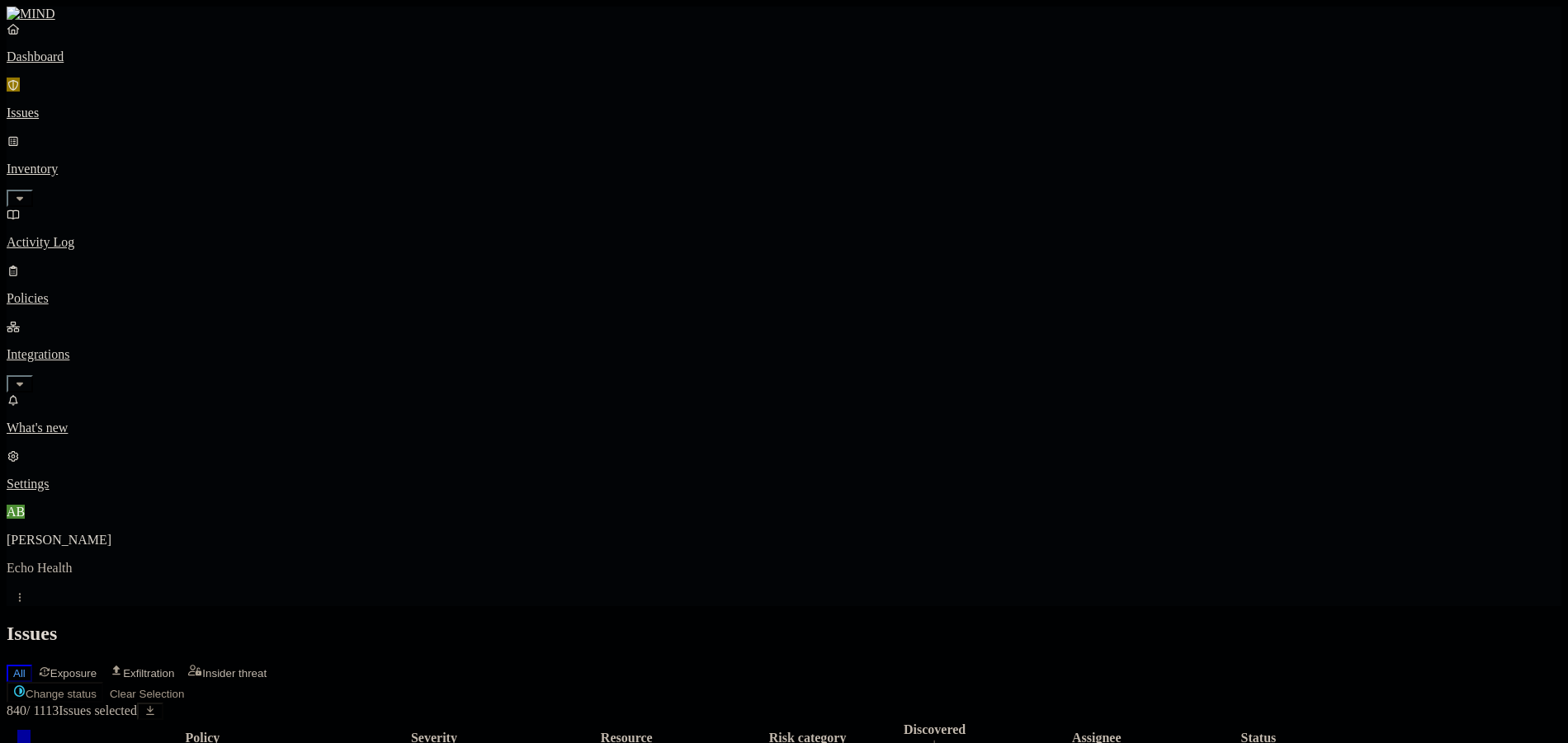
click at [31, 740] on button "Select all" at bounding box center [24, 742] width 13 height 5
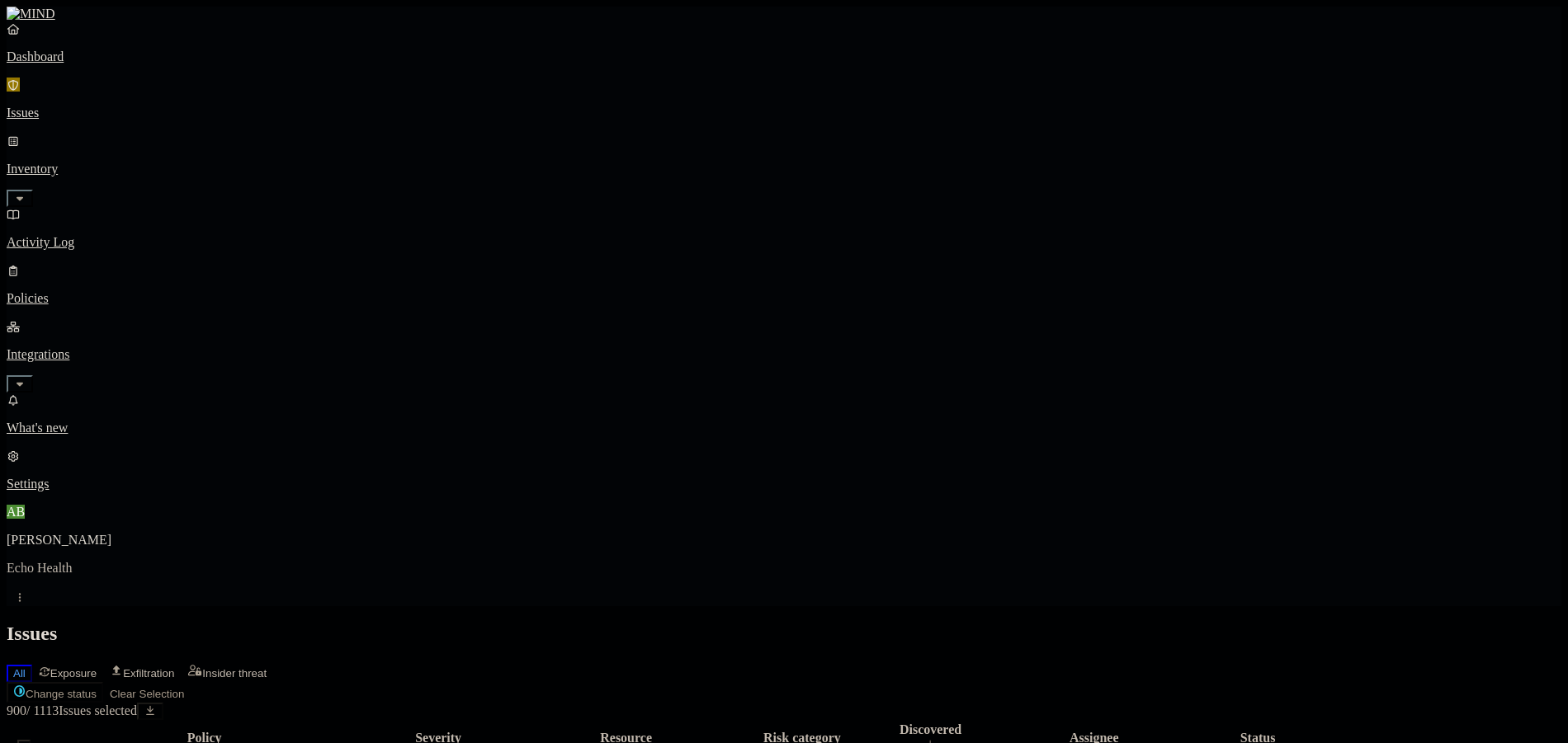
click at [31, 740] on button "Select all" at bounding box center [24, 742] width 13 height 5
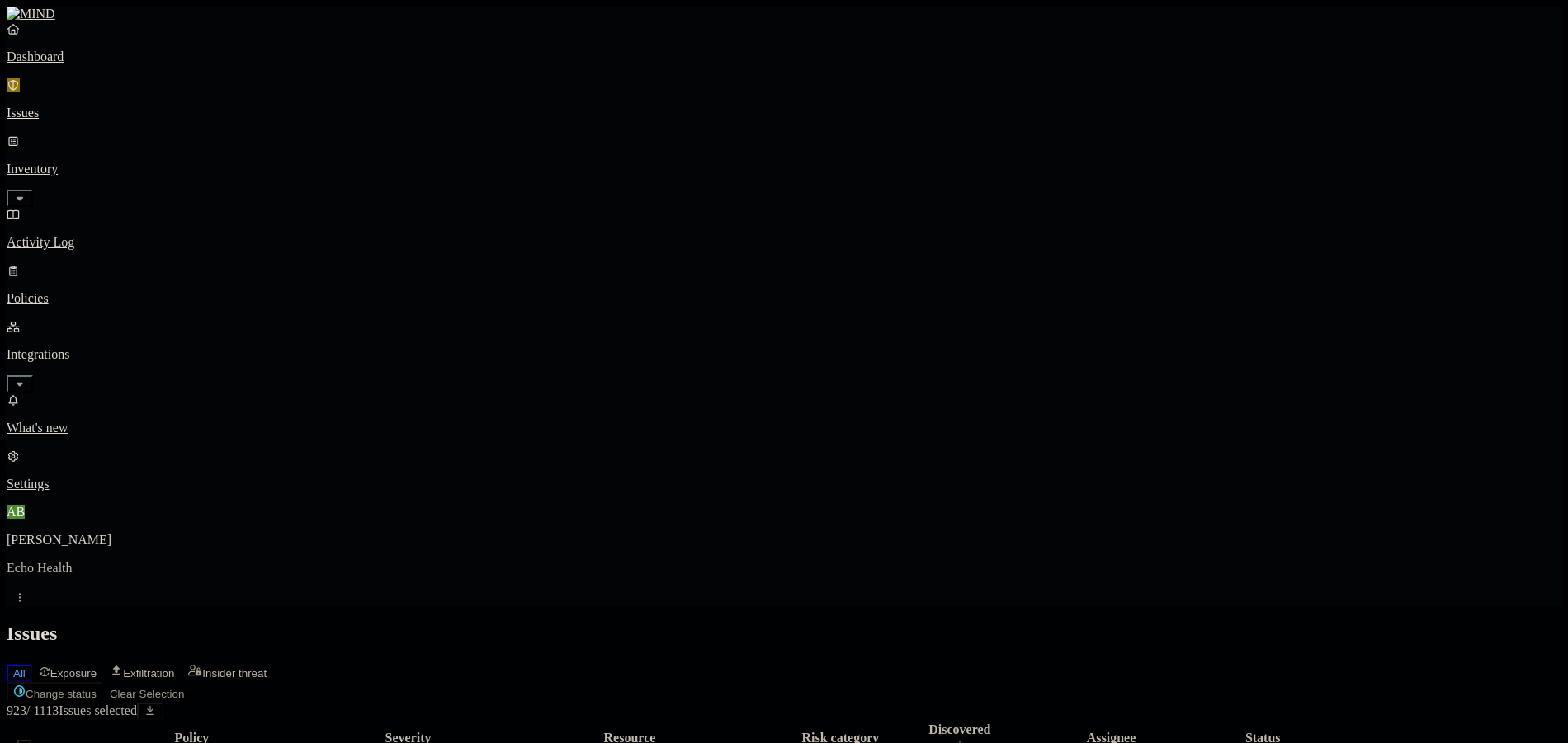
click at [31, 740] on button "Select all" at bounding box center [24, 742] width 13 height 5
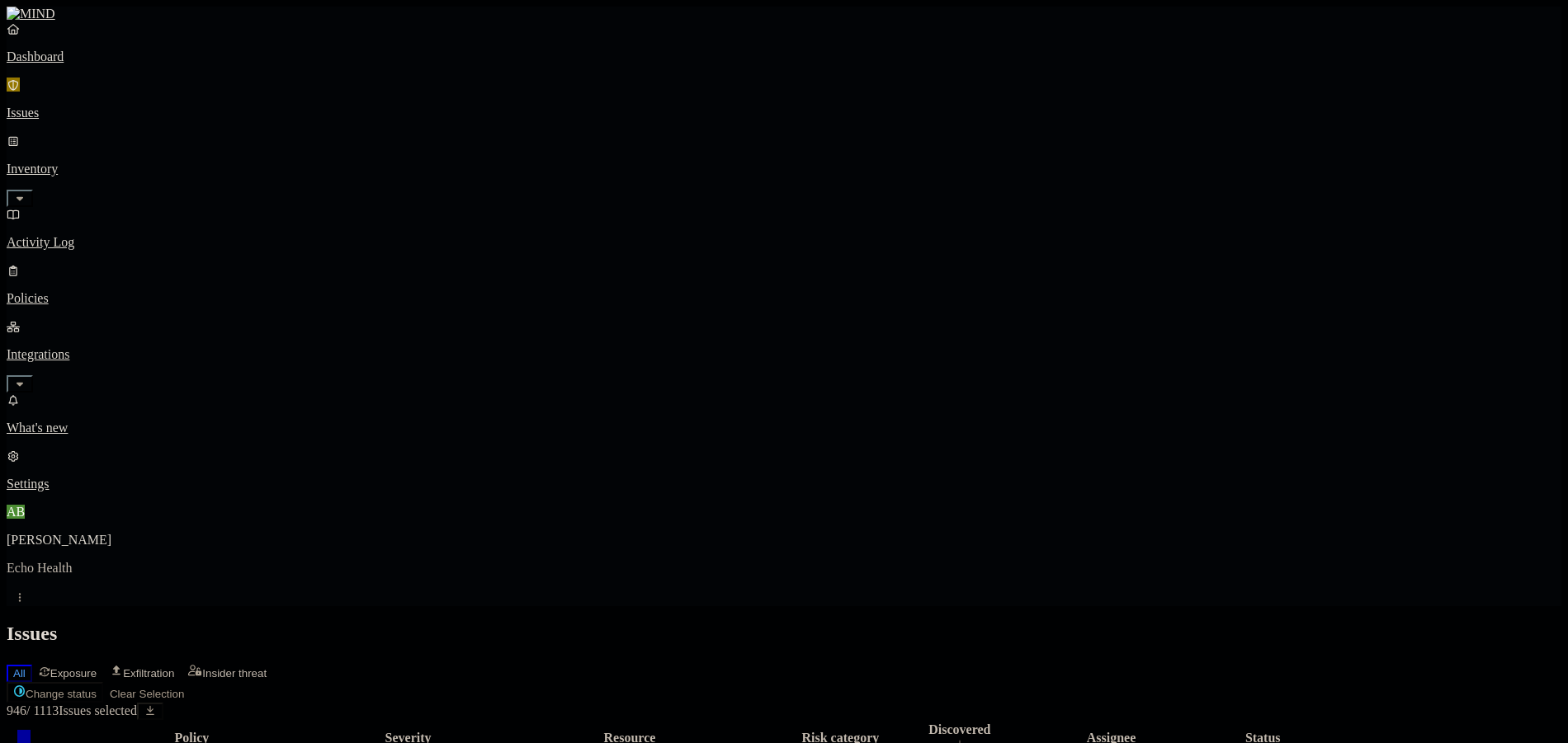
scroll to position [0, 0]
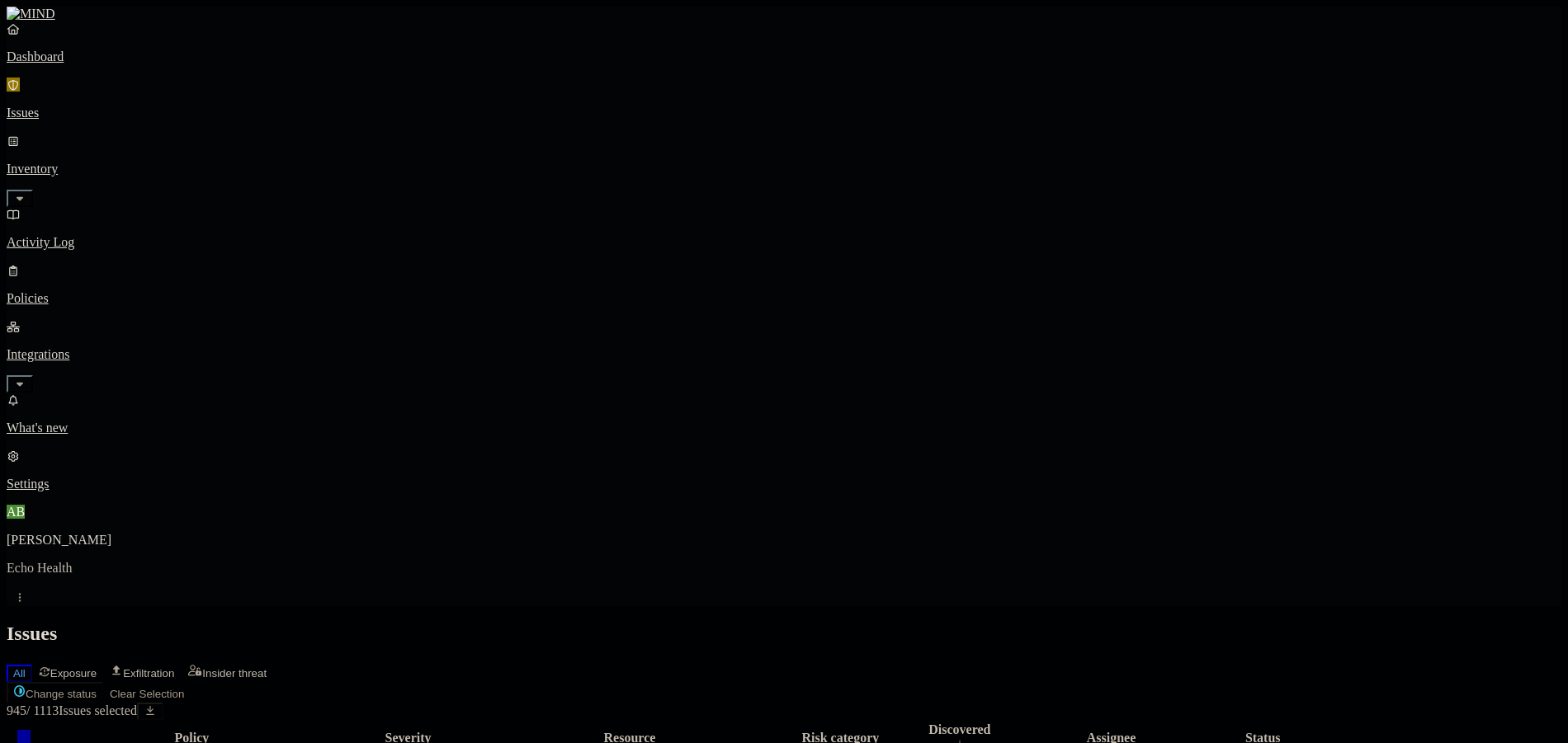
scroll to position [450, 0]
click at [31, 740] on button "Select all" at bounding box center [24, 742] width 13 height 5
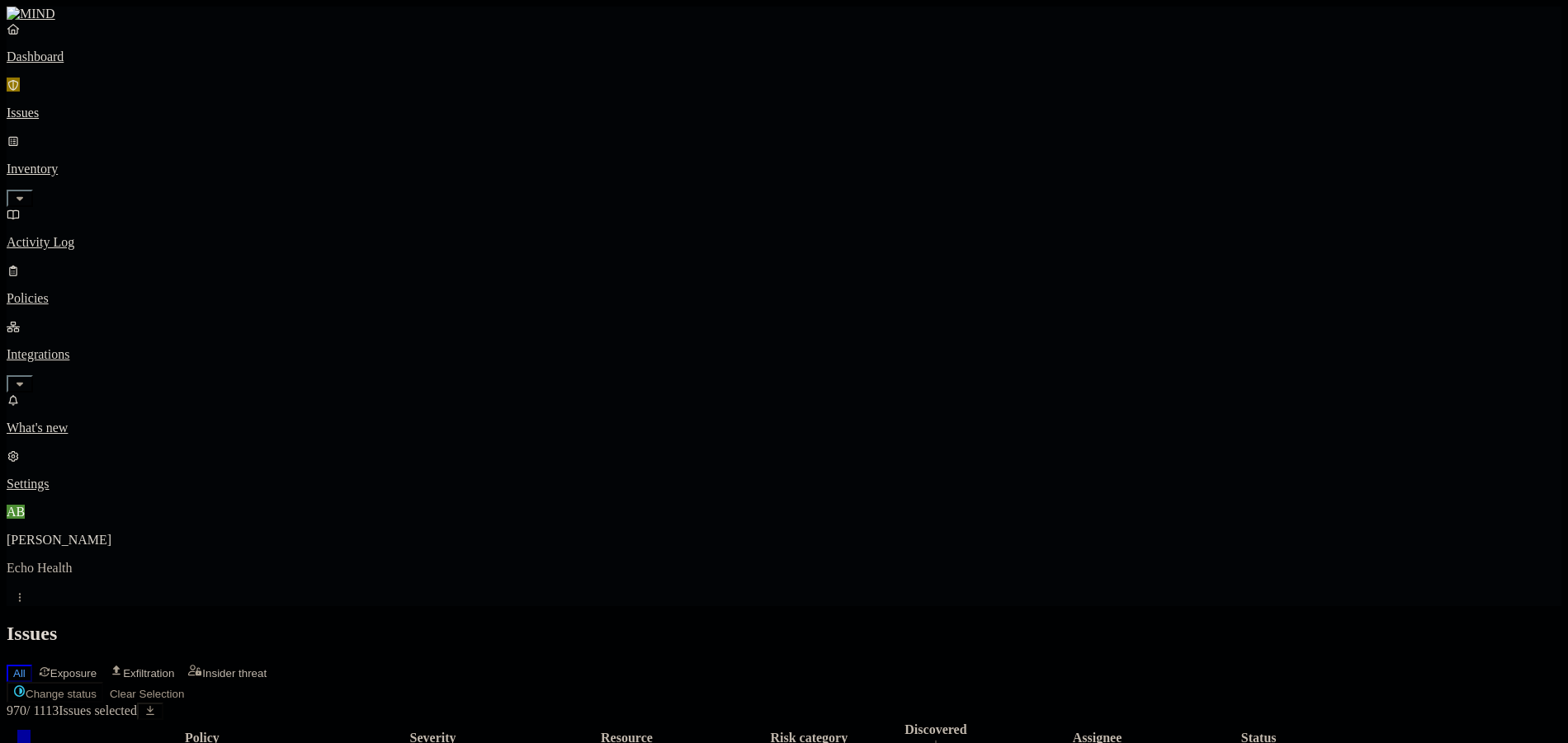
scroll to position [247, 0]
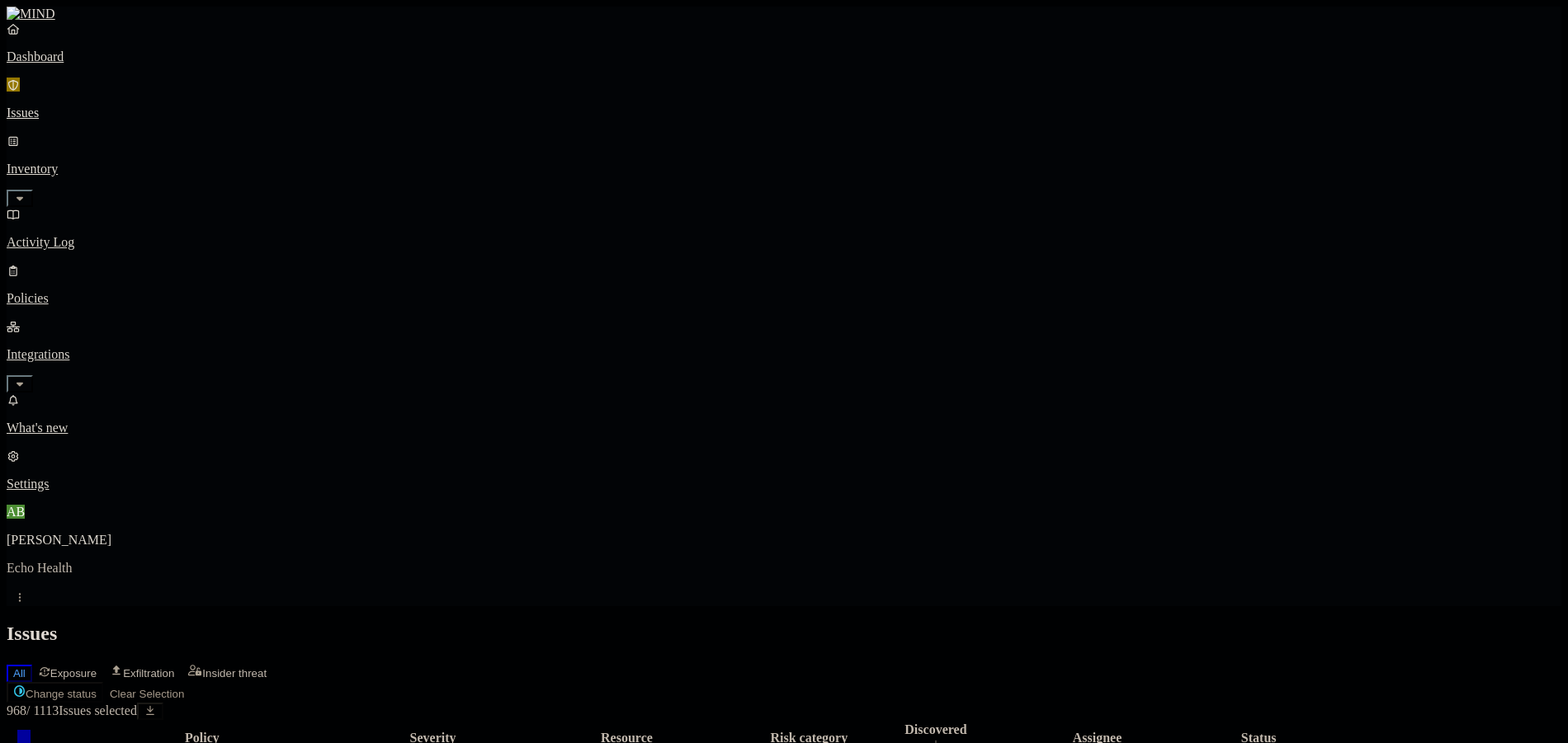
scroll to position [450, 0]
click at [31, 740] on button "Select all" at bounding box center [24, 742] width 13 height 5
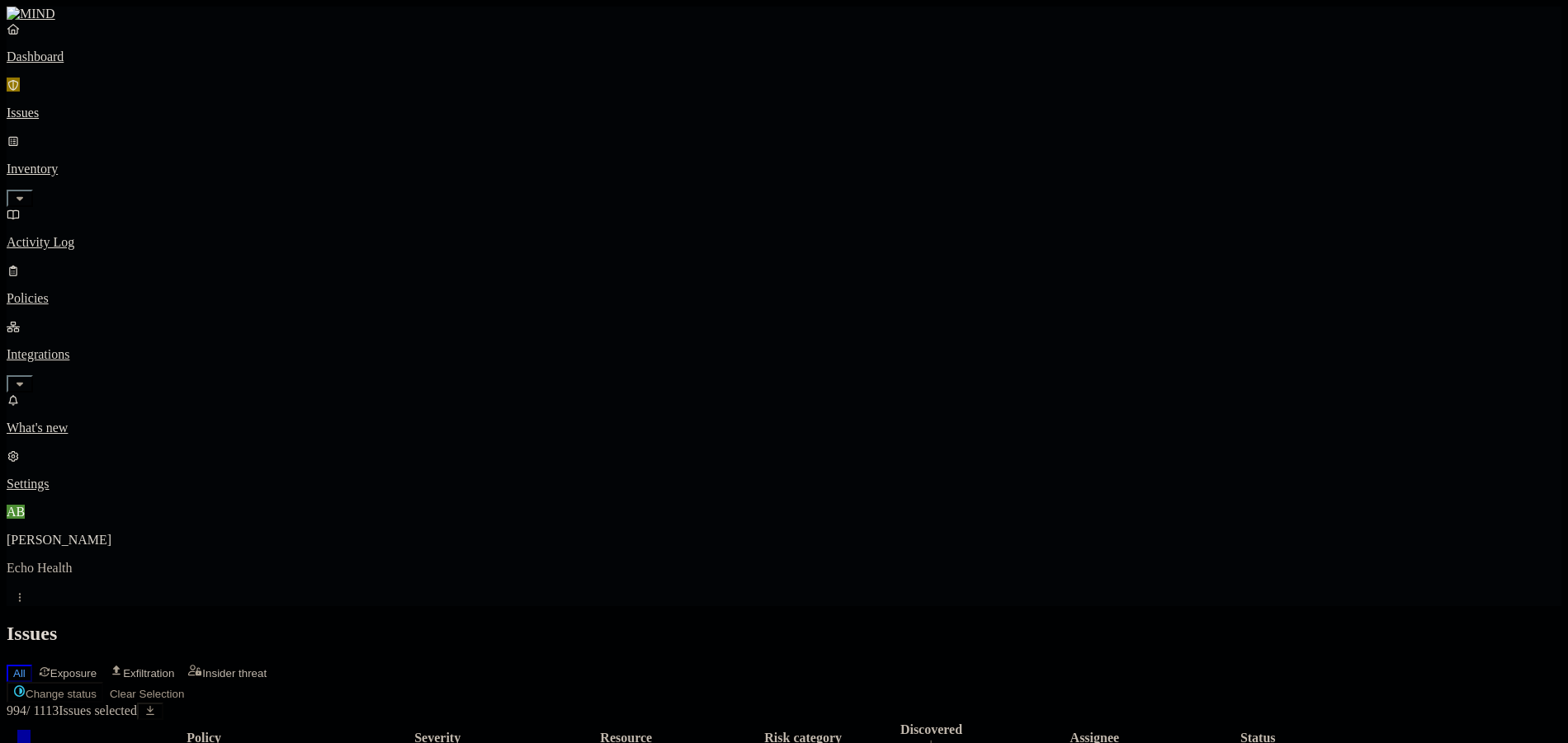
click at [31, 740] on button "Select all" at bounding box center [24, 742] width 13 height 5
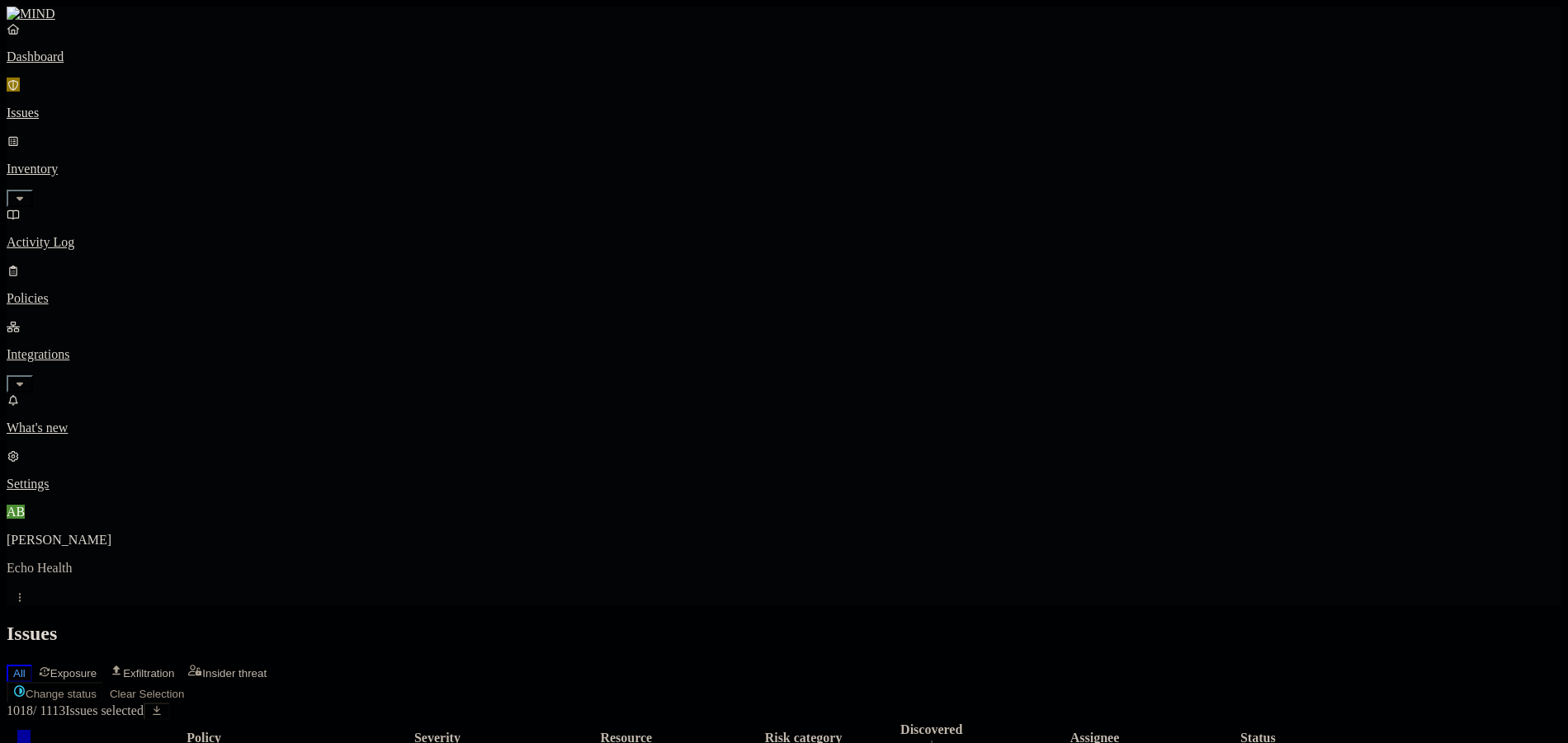
click at [31, 740] on button "Select all" at bounding box center [24, 742] width 13 height 5
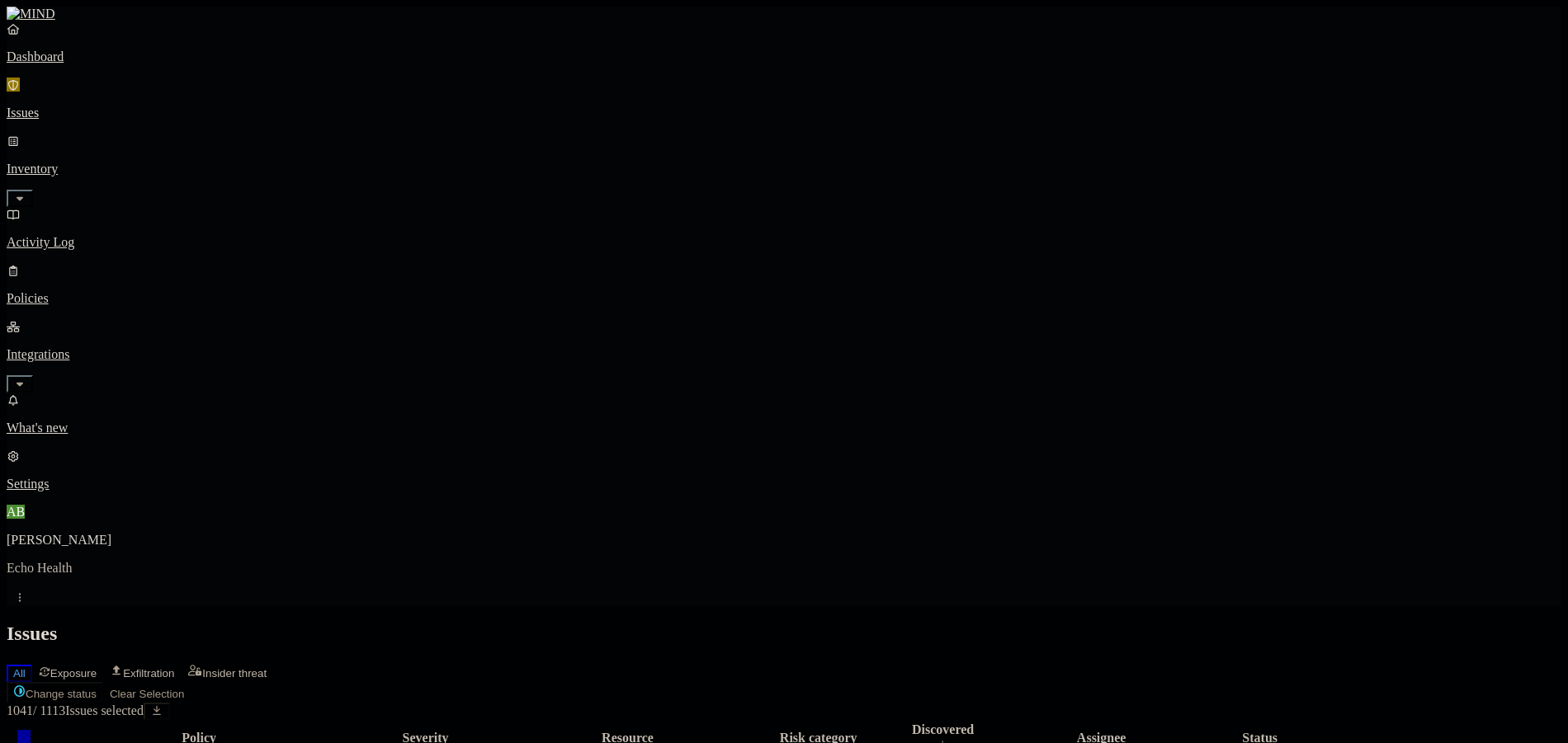
click at [31, 740] on button "Select all" at bounding box center [24, 742] width 13 height 5
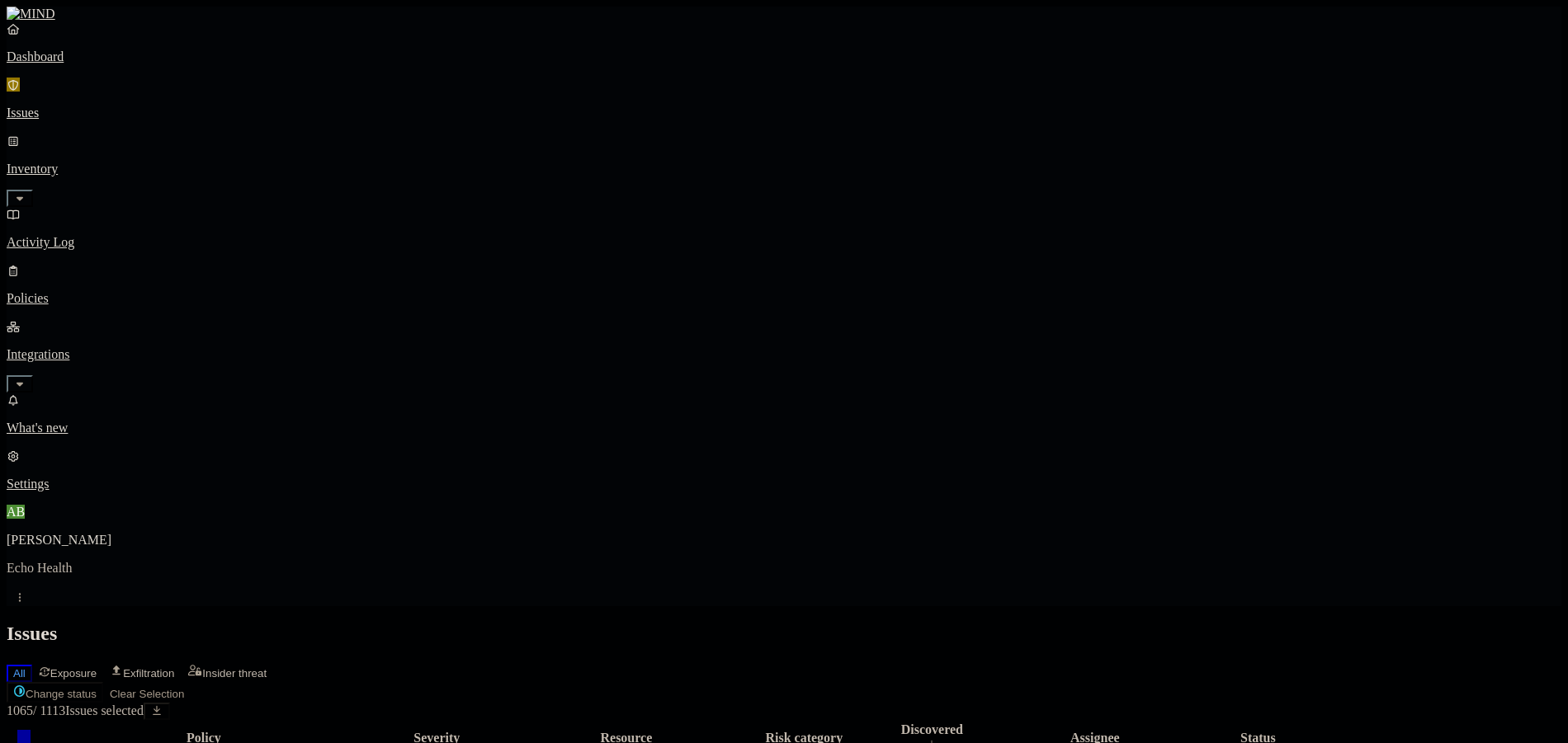
scroll to position [330, 0]
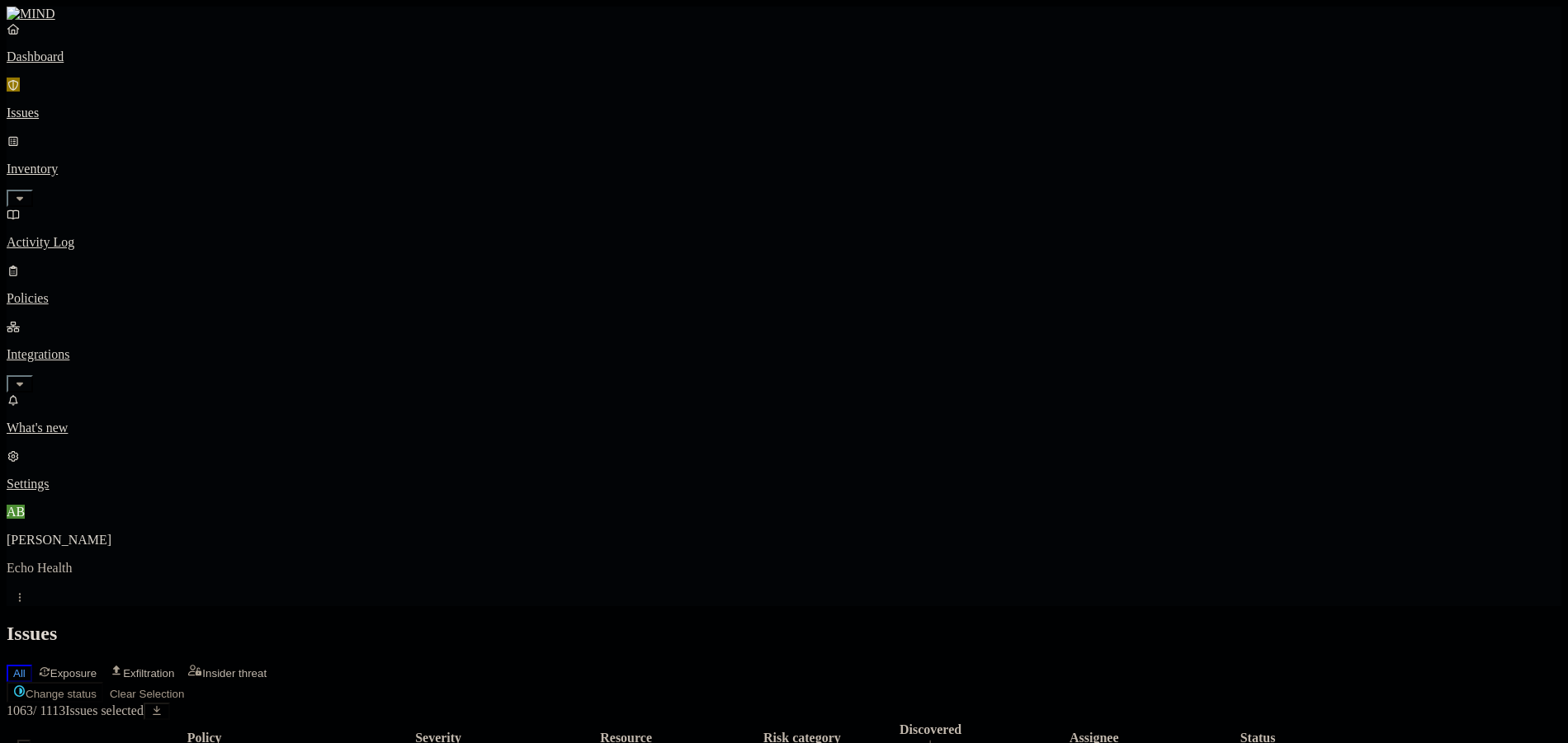
scroll to position [0, 0]
click at [31, 740] on button "Select all" at bounding box center [24, 742] width 13 height 5
click at [236, 95] on html "Dashboard Issues Inventory Activity Log Policies Integrations What's new 4 Sett…" at bounding box center [784, 481] width 1568 height 962
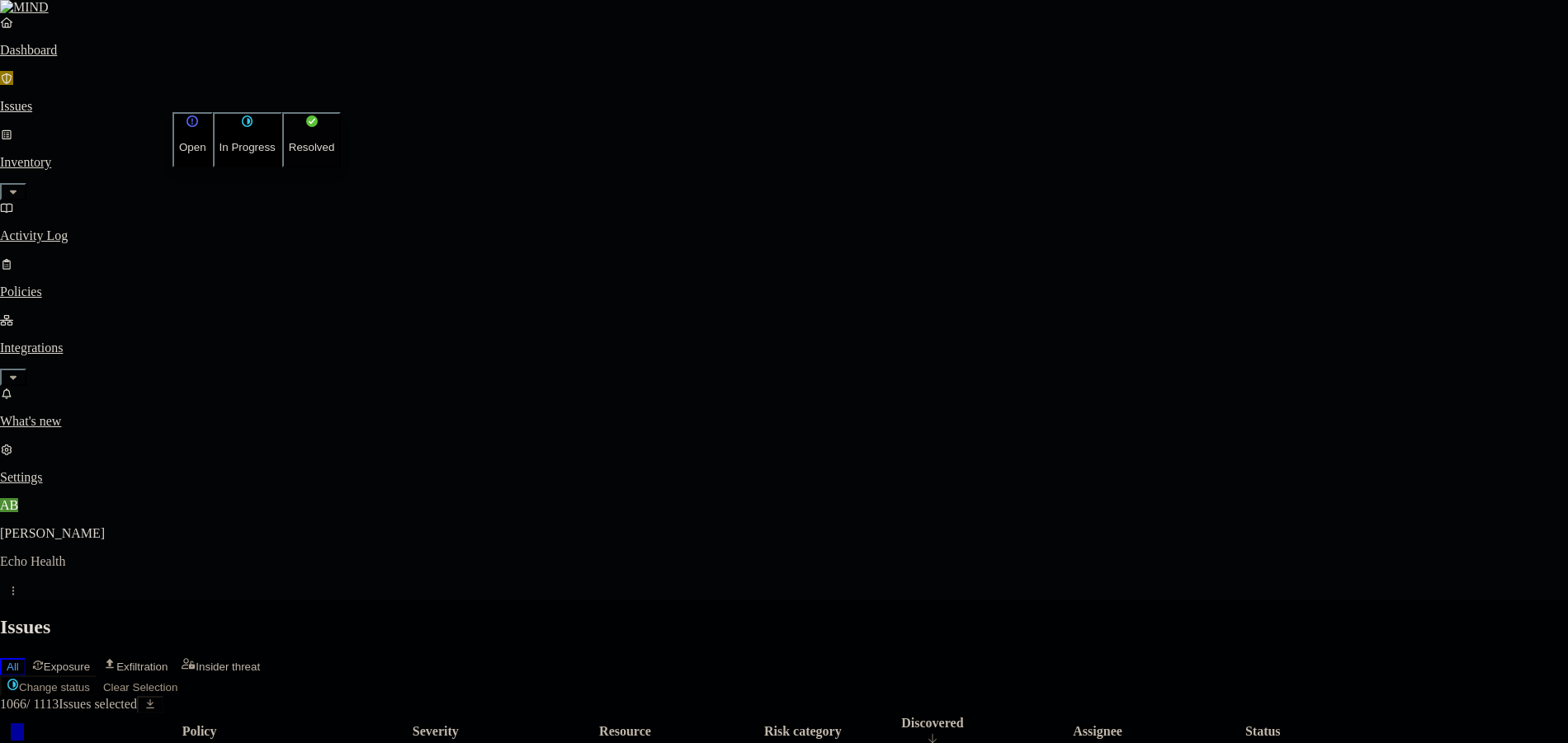
click at [282, 167] on button "Resolved" at bounding box center [311, 140] width 59 height 55
select select "False Positive"
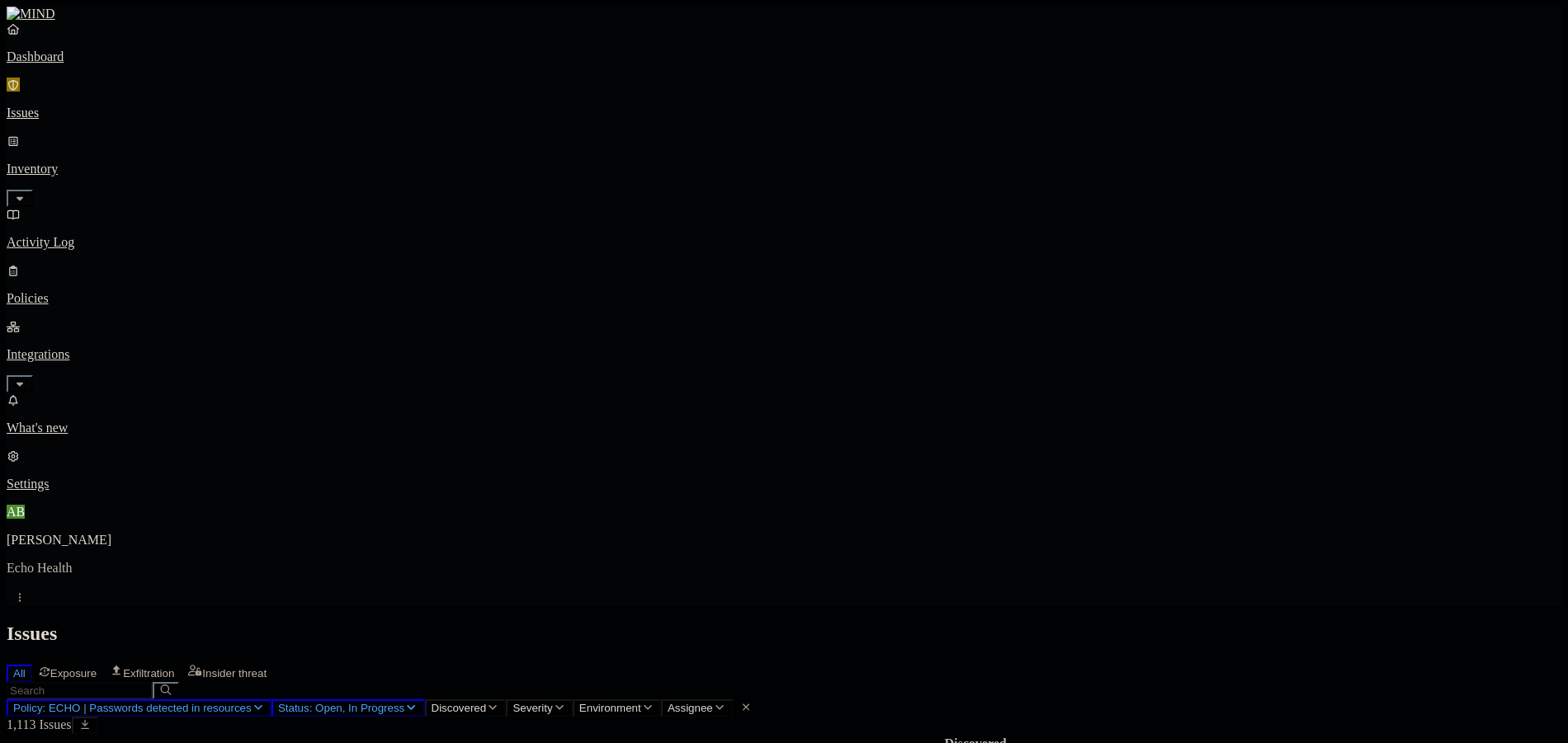
click at [53, 107] on p "Issues" at bounding box center [784, 113] width 1555 height 15
click at [56, 702] on icon "button" at bounding box center [48, 706] width 13 height 11
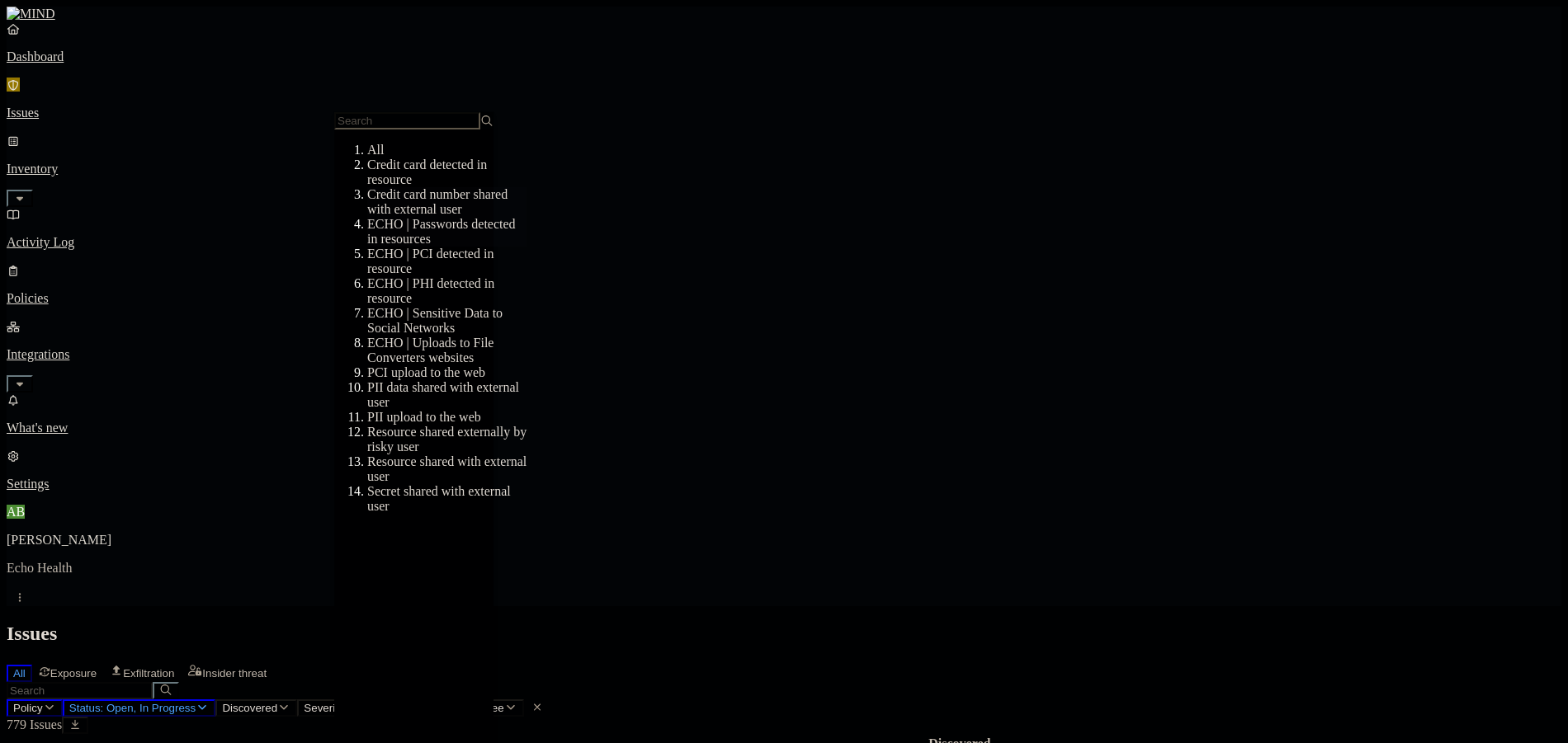
click at [431, 234] on div "ECHO | Passwords detected in resources" at bounding box center [446, 232] width 159 height 30
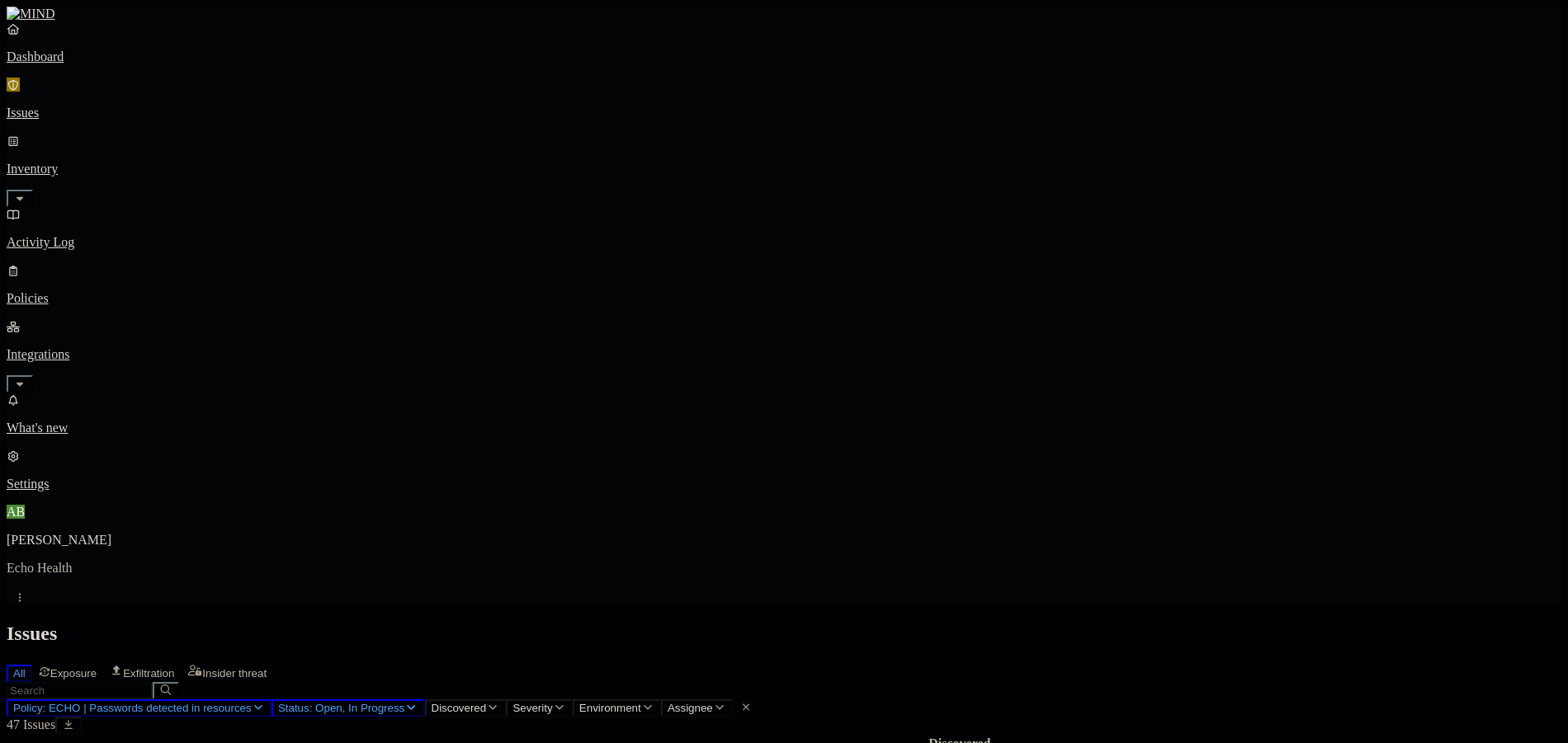
scroll to position [450, 0]
click at [272, 700] on button "Policy: ECHO | Passwords detected in resources" at bounding box center [139, 708] width 265 height 18
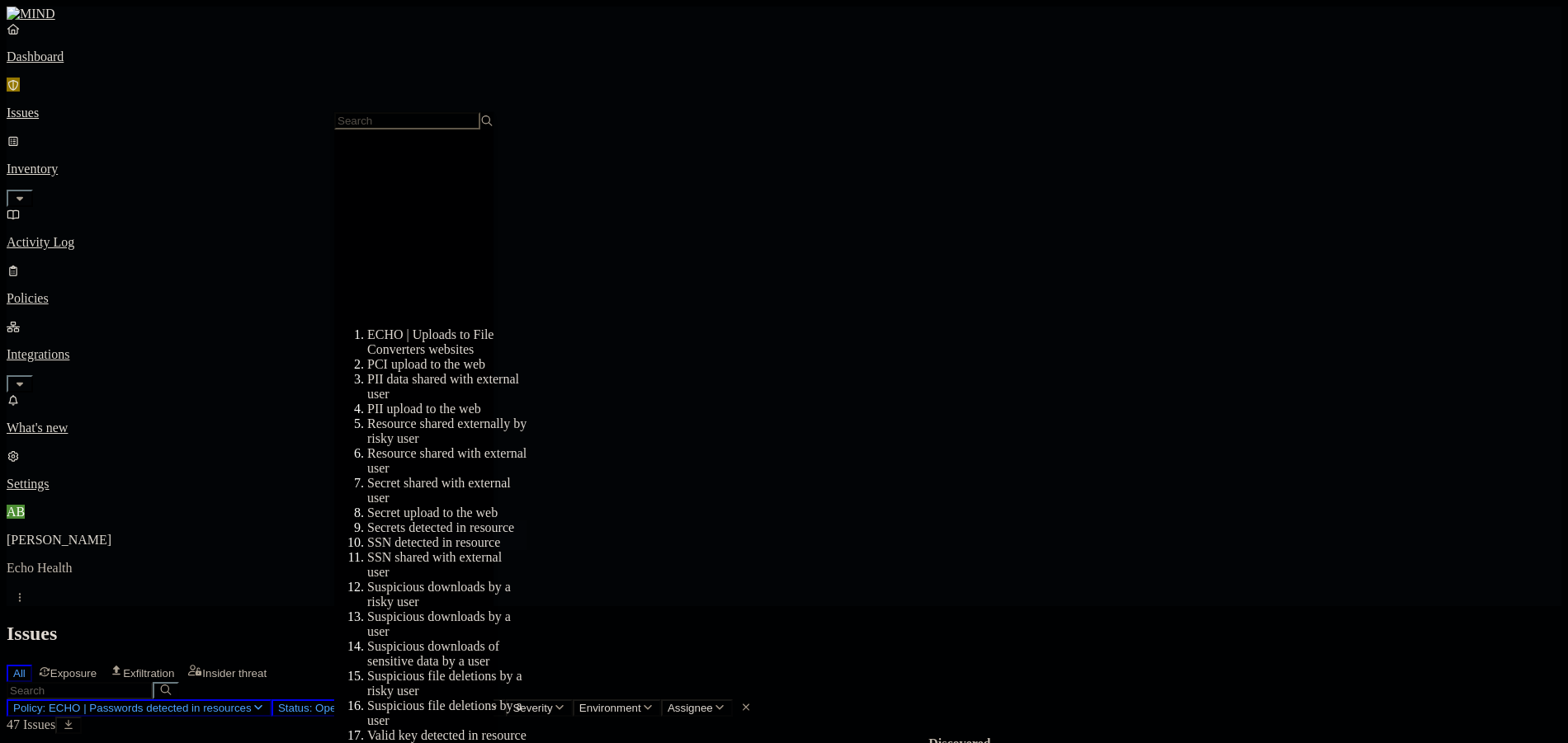
scroll to position [271, 0]
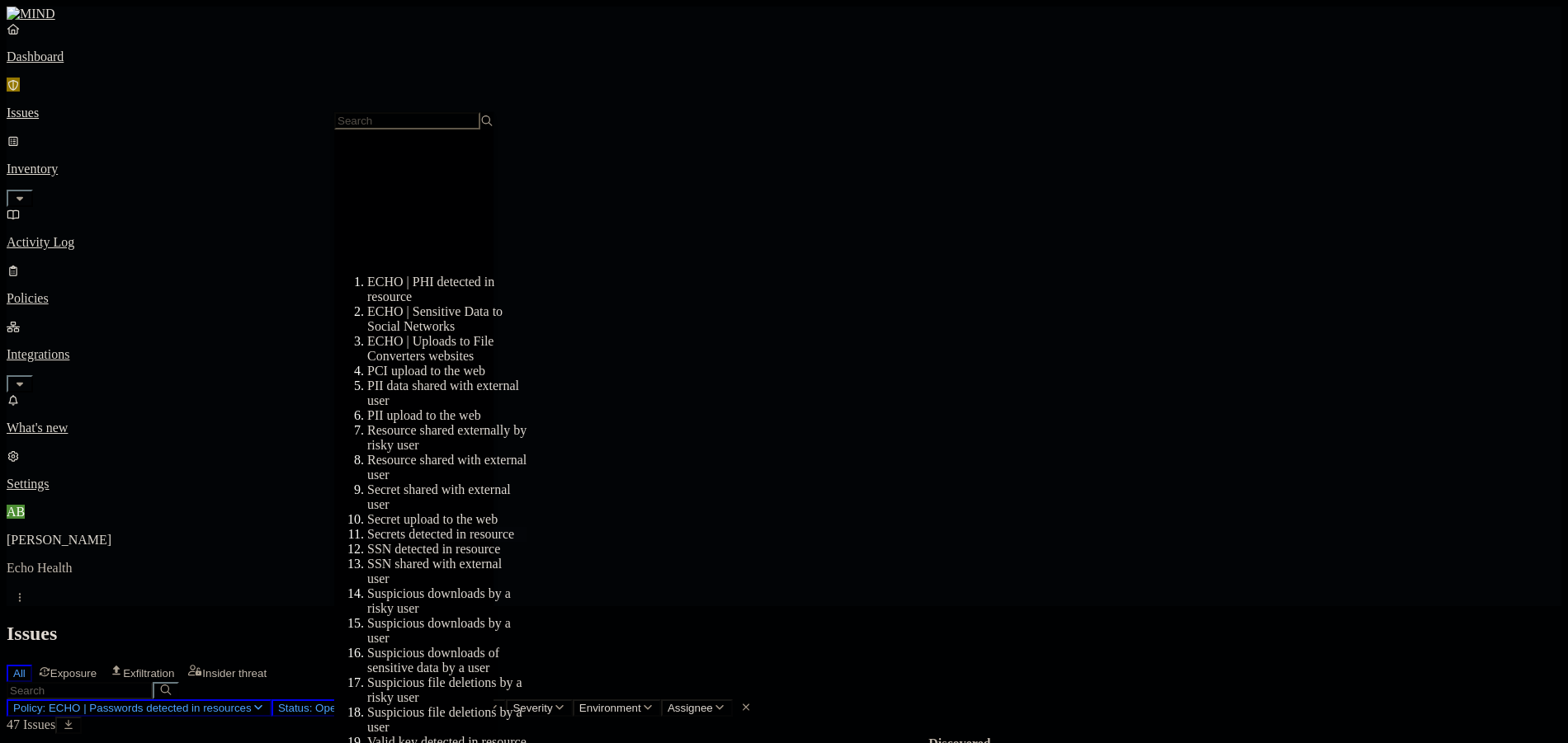
click at [424, 527] on div "Secrets detected in resource" at bounding box center [446, 534] width 159 height 15
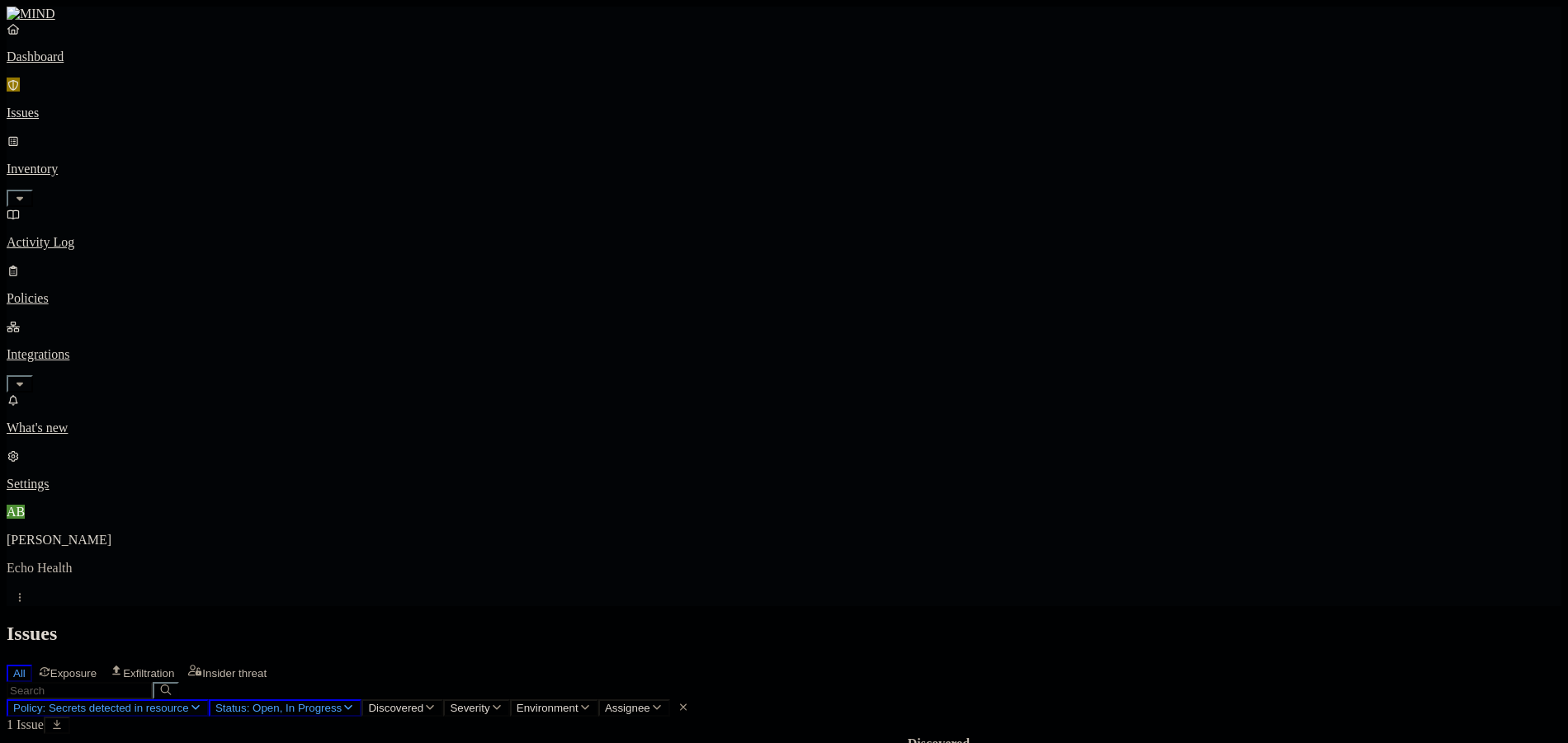
click at [189, 702] on span "Policy: Secrets detected in resource" at bounding box center [101, 707] width 176 height 13
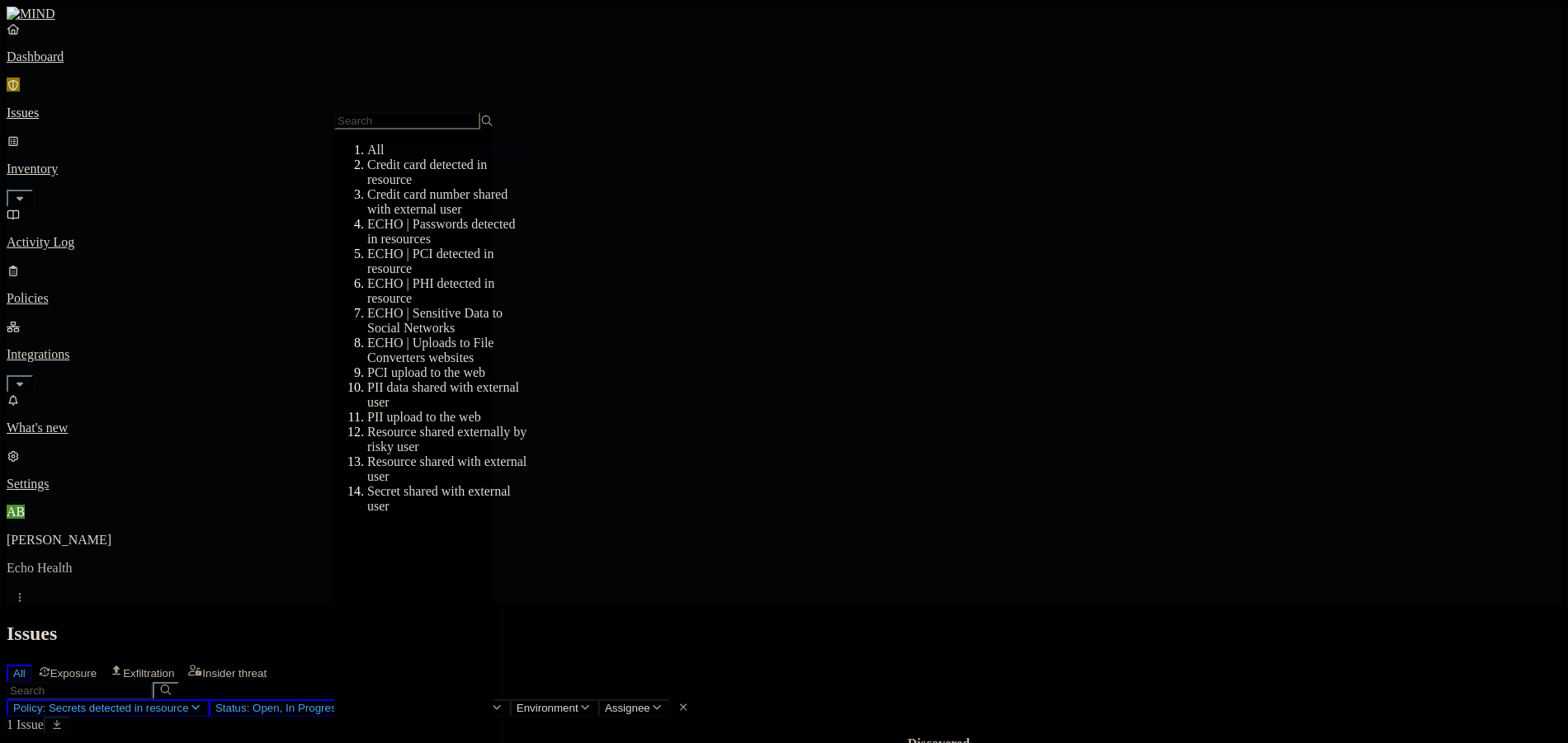
click at [418, 157] on div "All" at bounding box center [446, 149] width 159 height 15
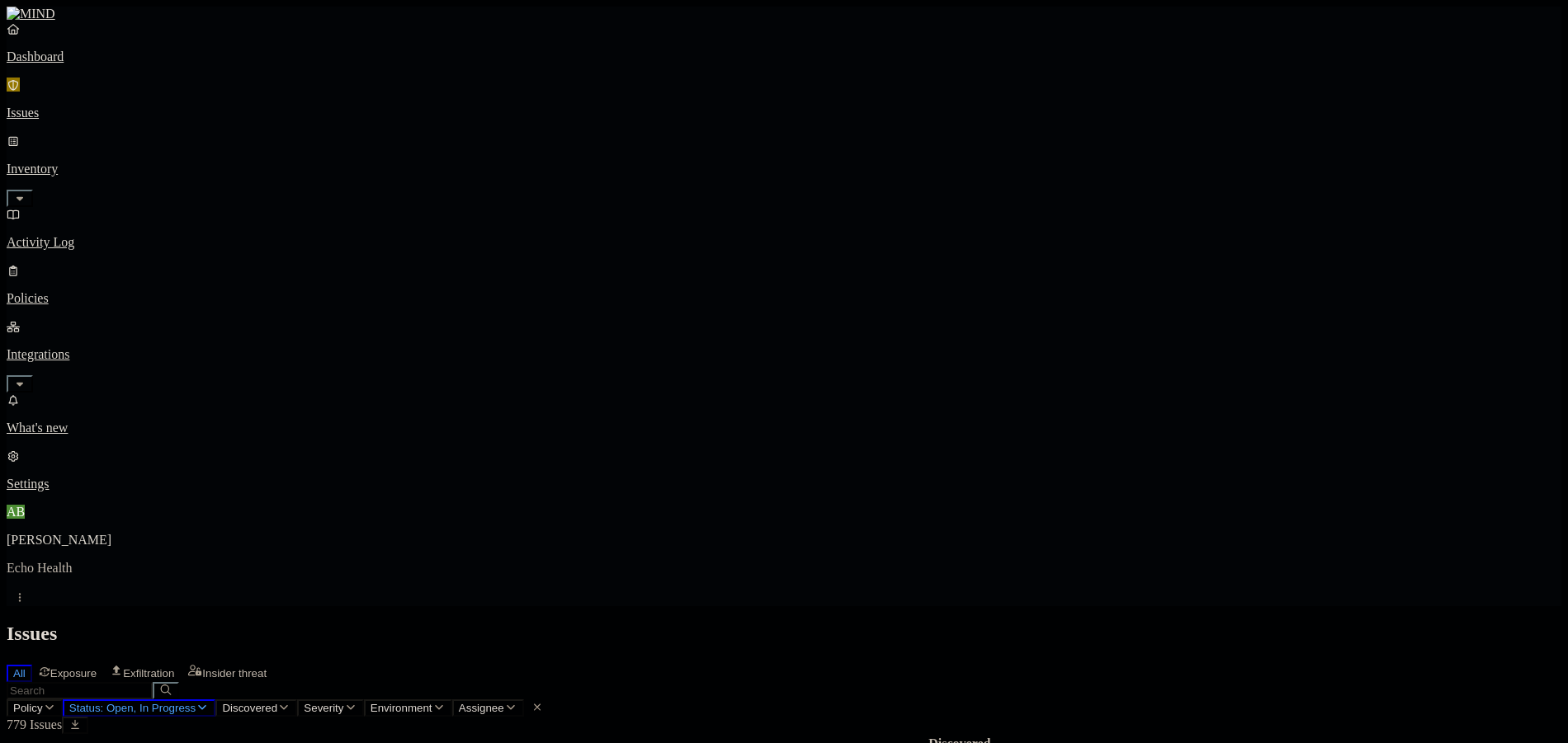
click at [929, 622] on h2 "Issues" at bounding box center [784, 633] width 1555 height 23
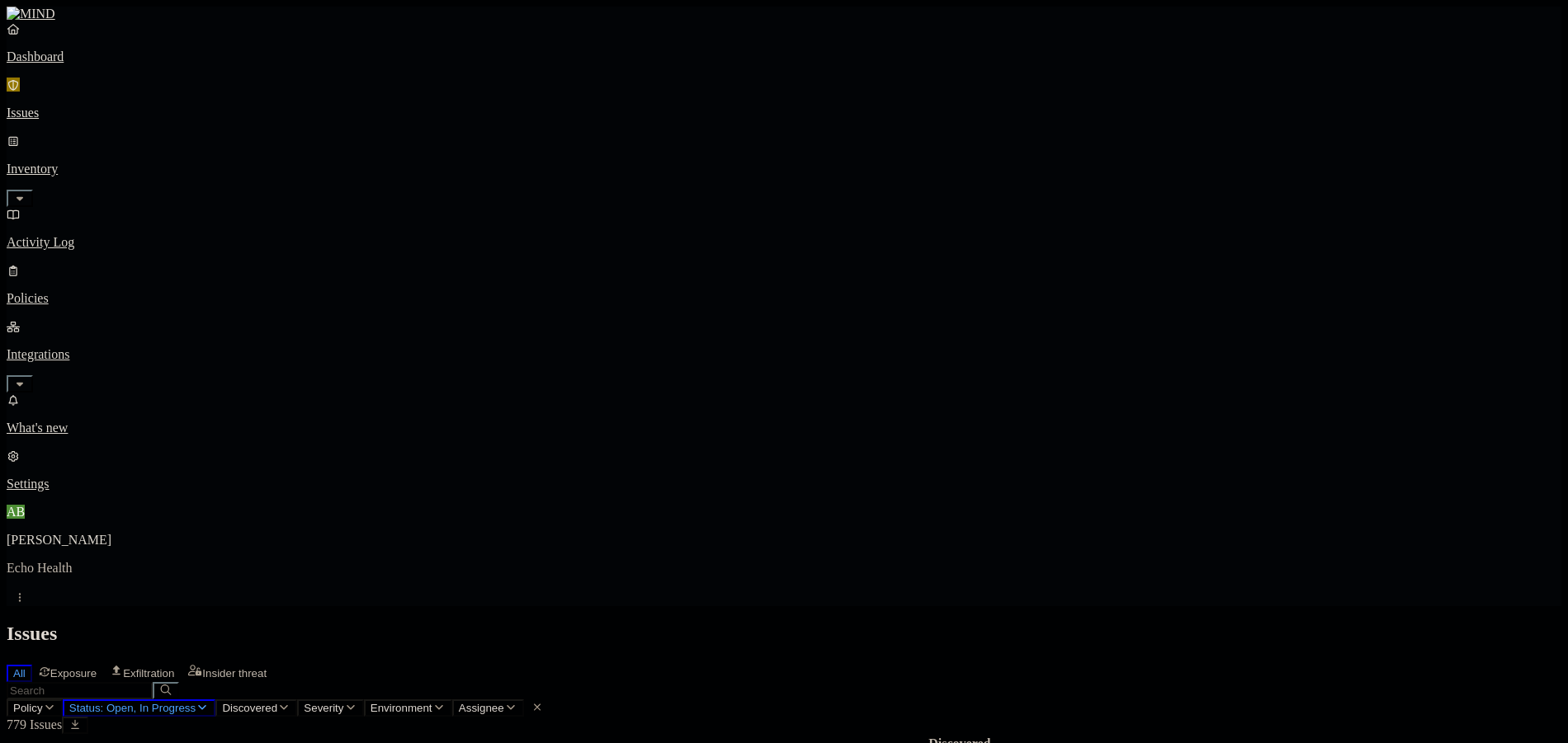
click at [142, 375] on nav "Dashboard Issues Inventory Activity Log Policies Integrations What's new 4 Sett…" at bounding box center [784, 257] width 1555 height 470
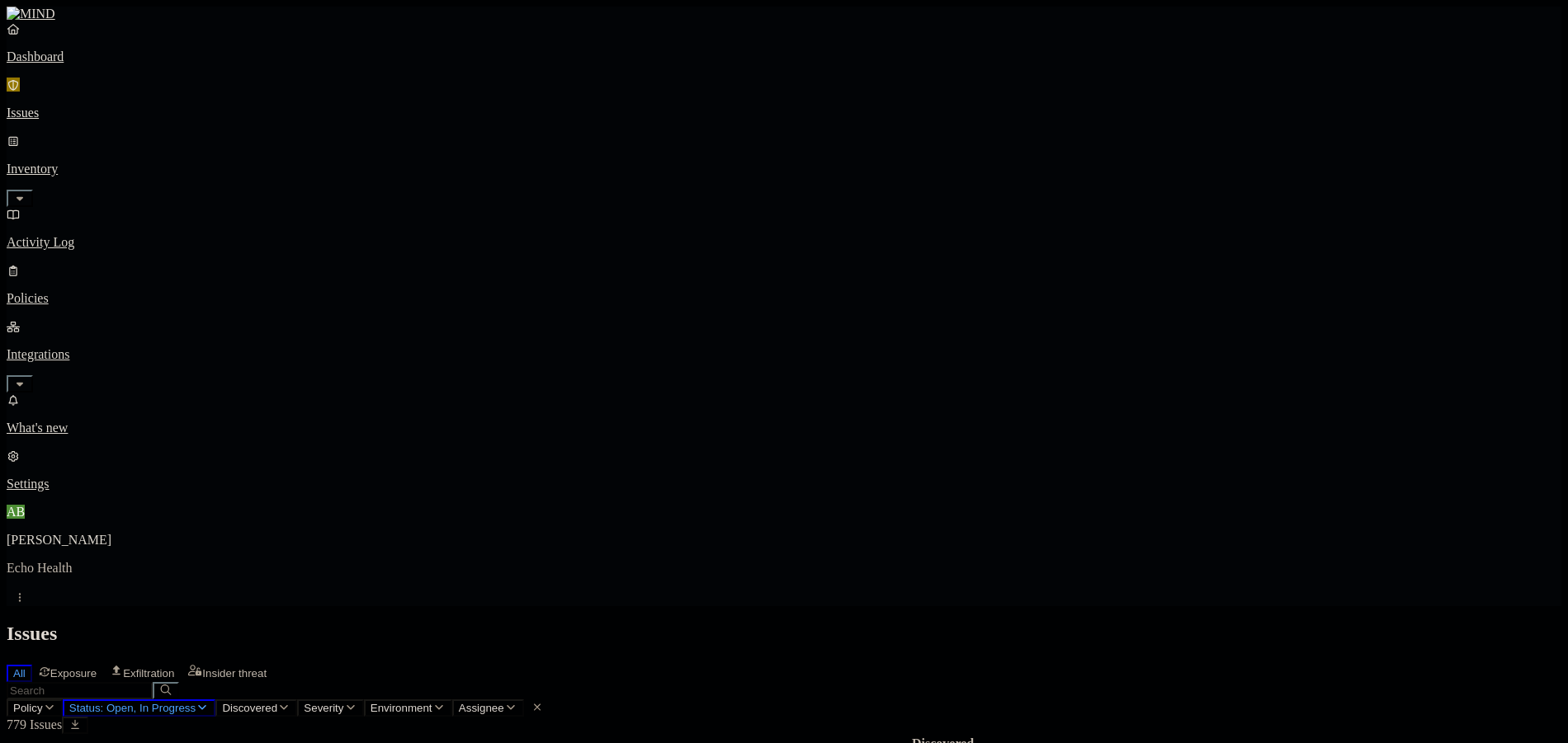
click at [87, 109] on p "Issues" at bounding box center [784, 113] width 1555 height 15
